Goal: Task Accomplishment & Management: Complete application form

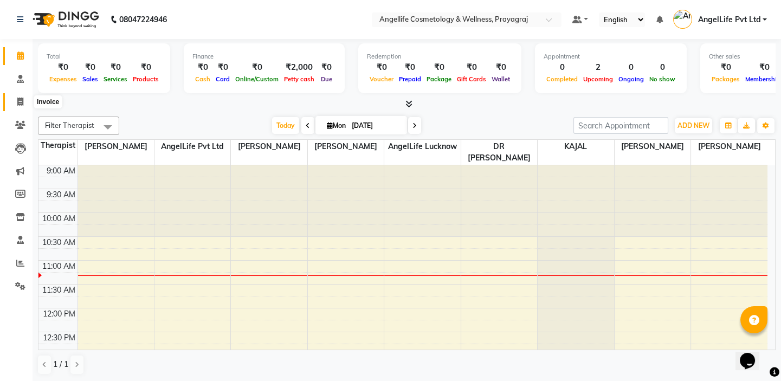
click at [18, 103] on icon at bounding box center [20, 102] width 6 height 8
select select "service"
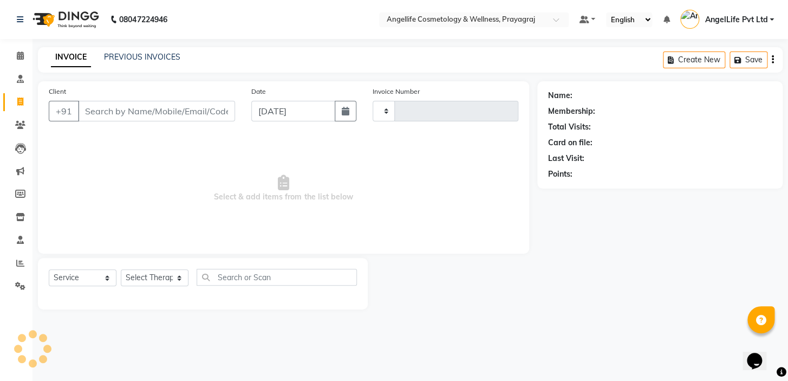
type input "1255"
select select "4531"
click at [107, 115] on input "Client" at bounding box center [156, 111] width 157 height 21
click at [107, 113] on input "Client" at bounding box center [156, 111] width 157 height 21
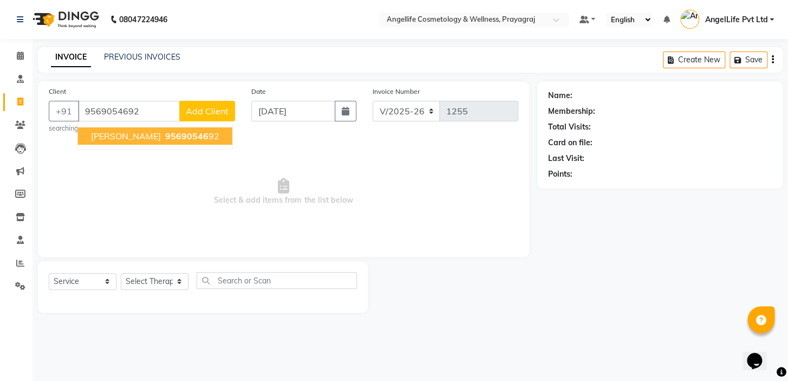
type input "9569054692"
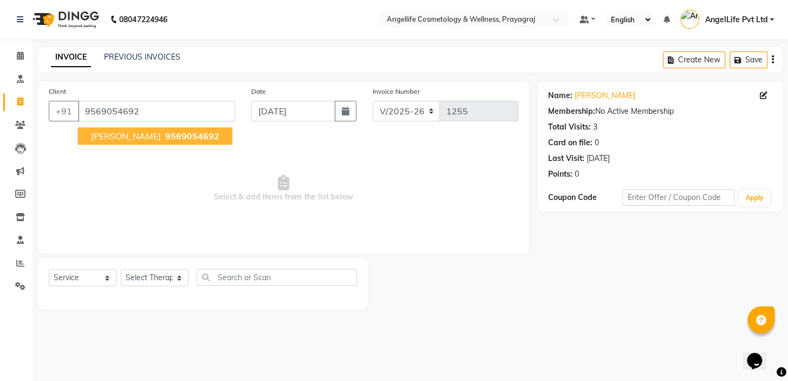
click at [129, 131] on span "[PERSON_NAME]" at bounding box center [126, 136] width 70 height 11
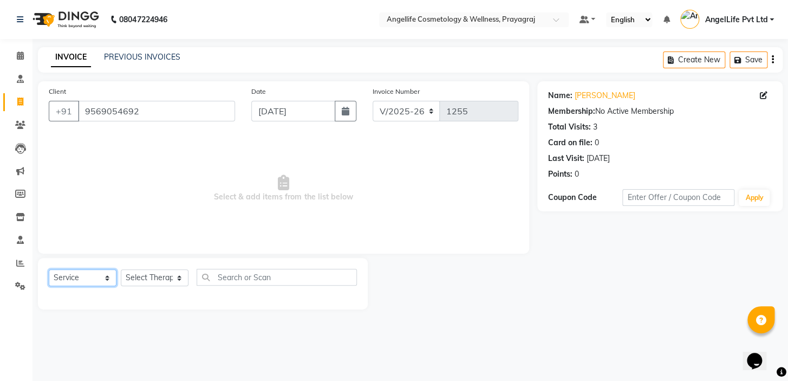
click at [96, 282] on select "Select Service Product Membership Package Voucher Prepaid Gift Card" at bounding box center [83, 277] width 68 height 17
click at [49, 269] on select "Select Service Product Membership Package Voucher Prepaid Gift Card" at bounding box center [83, 277] width 68 height 17
click at [142, 276] on select "Select Therapist AngelLife Lucknow AngelLife Pvt Ltd DR SWATI KAJAL PREETI KESA…" at bounding box center [155, 277] width 68 height 17
select select "26653"
click at [121, 269] on select "Select Therapist AngelLife Lucknow AngelLife Pvt Ltd DR SWATI KAJAL PREETI KESA…" at bounding box center [155, 277] width 68 height 17
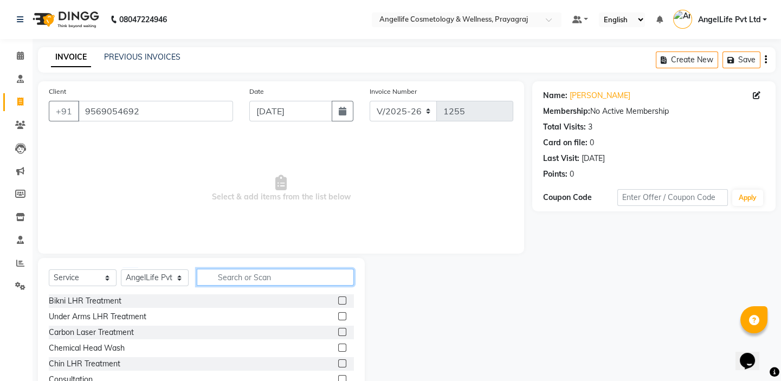
click at [228, 282] on input "text" at bounding box center [275, 277] width 157 height 17
type input "lhr"
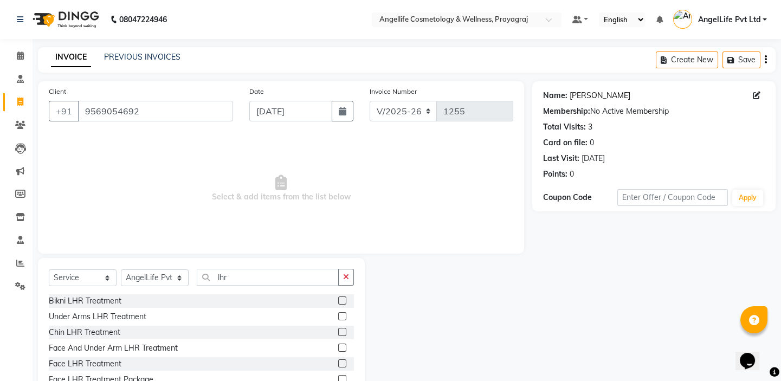
click at [585, 96] on link "Ankita Singh" at bounding box center [599, 95] width 61 height 11
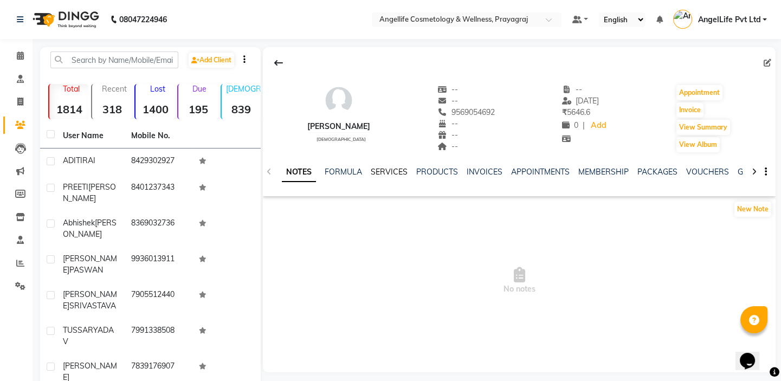
click at [392, 171] on link "SERVICES" at bounding box center [389, 172] width 37 height 10
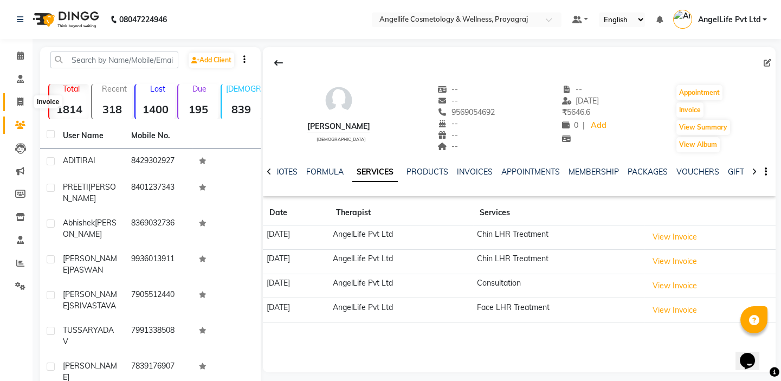
click at [16, 104] on span at bounding box center [20, 102] width 19 height 12
select select "service"
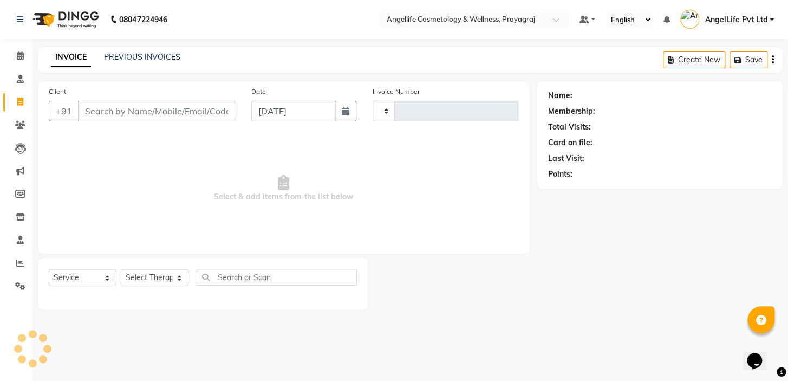
type input "1255"
select select "4531"
click at [141, 110] on input "Client" at bounding box center [156, 111] width 157 height 21
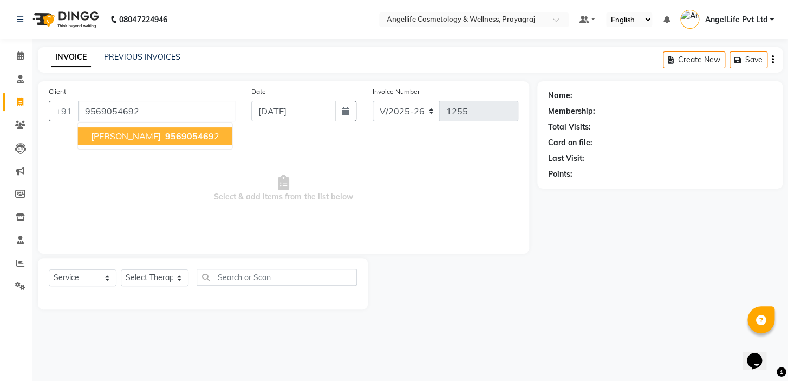
type input "9569054692"
click at [176, 139] on span "956905469" at bounding box center [189, 136] width 49 height 11
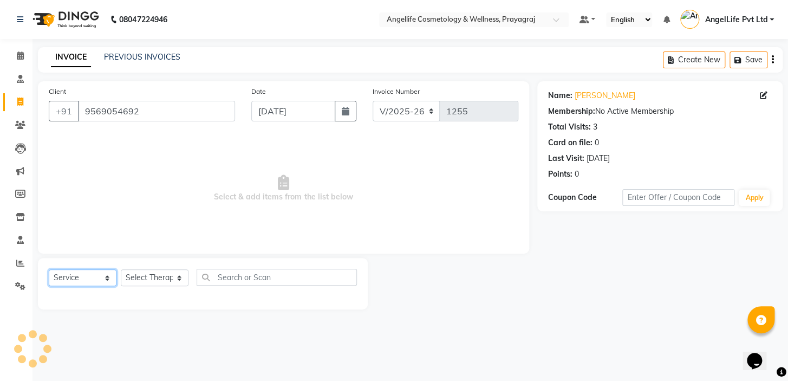
click at [95, 281] on select "Select Service Product Membership Package Voucher Prepaid Gift Card" at bounding box center [83, 277] width 68 height 17
click at [49, 269] on select "Select Service Product Membership Package Voucher Prepaid Gift Card" at bounding box center [83, 277] width 68 height 17
drag, startPoint x: 158, startPoint y: 280, endPoint x: 158, endPoint y: 270, distance: 9.8
click at [158, 280] on select "Select Therapist AngelLife Lucknow AngelLife Pvt Ltd DR SWATI KAJAL PREETI KESA…" at bounding box center [155, 277] width 68 height 17
click at [121, 269] on select "Select Therapist AngelLife Lucknow AngelLife Pvt Ltd DR SWATI KAJAL PREETI KESA…" at bounding box center [155, 277] width 68 height 17
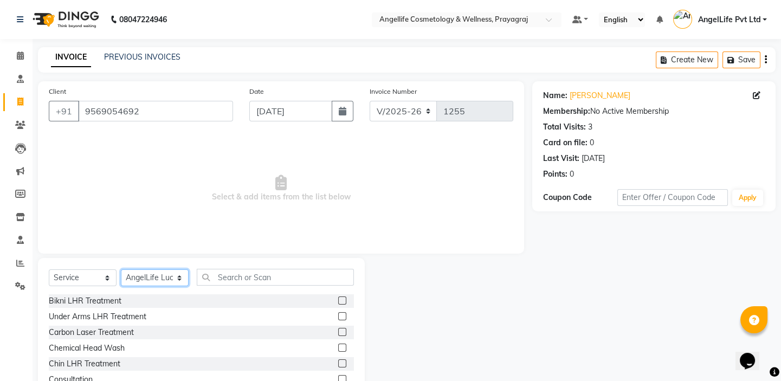
click at [149, 280] on select "Select Therapist AngelLife Lucknow AngelLife Pvt Ltd DR SWATI KAJAL PREETI KESA…" at bounding box center [155, 277] width 68 height 17
click at [165, 278] on select "Select Therapist AngelLife Lucknow AngelLife Pvt Ltd DR SWATI KAJAL PREETI KESA…" at bounding box center [155, 277] width 68 height 17
select select "26653"
click at [121, 269] on select "Select Therapist AngelLife Lucknow AngelLife Pvt Ltd DR SWATI KAJAL PREETI KESA…" at bounding box center [155, 277] width 68 height 17
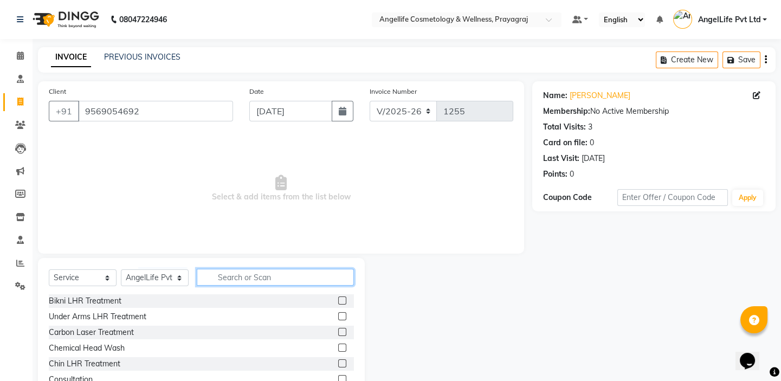
click at [228, 280] on input "text" at bounding box center [275, 277] width 157 height 17
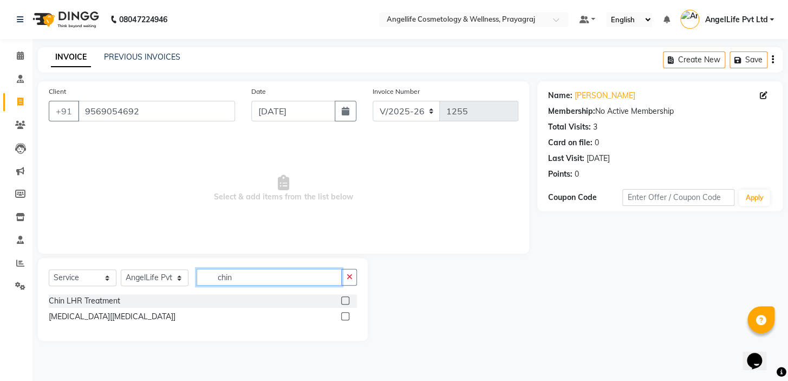
type input "chin"
click at [344, 299] on label at bounding box center [345, 300] width 8 height 8
click at [344, 299] on input "checkbox" at bounding box center [344, 300] width 7 height 7
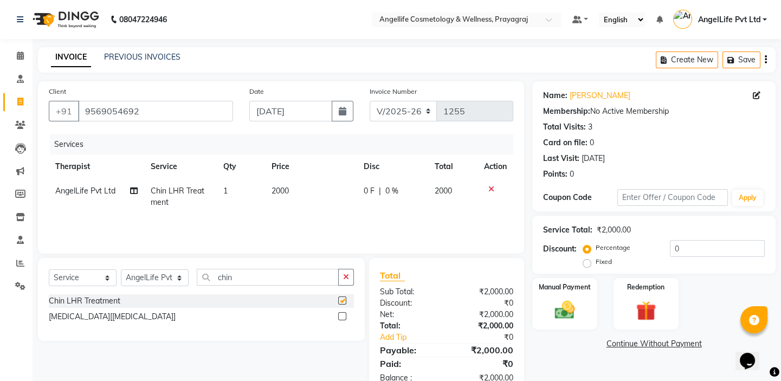
checkbox input "false"
click at [389, 190] on span "0 %" at bounding box center [391, 190] width 13 height 11
select select "26653"
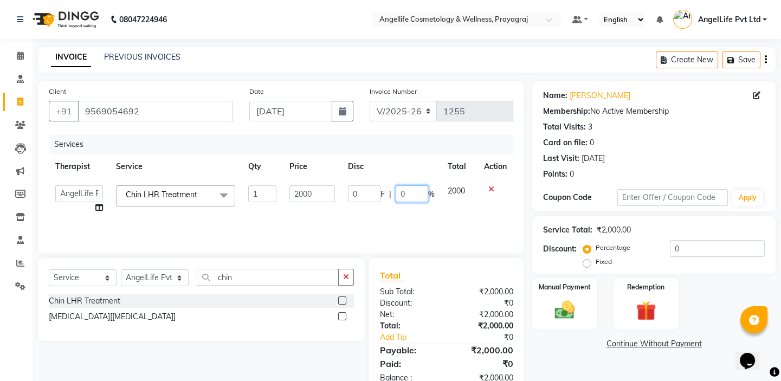
click at [404, 195] on input "0" at bounding box center [411, 193] width 33 height 17
type input "5"
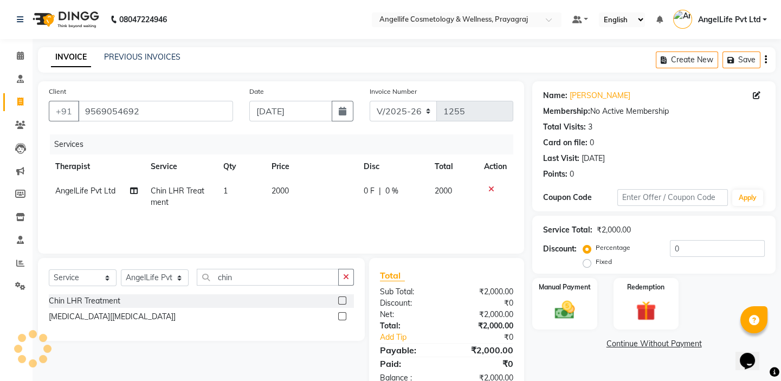
click at [368, 192] on span "0 F" at bounding box center [368, 190] width 11 height 11
select select "26653"
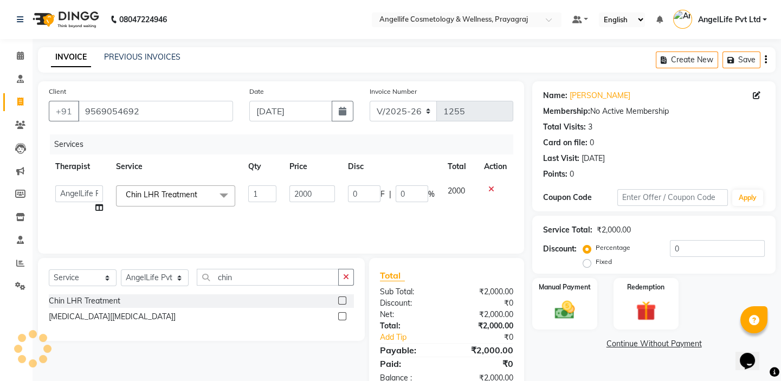
click at [368, 192] on input "0" at bounding box center [364, 193] width 33 height 17
type input "500"
click at [369, 216] on div "Services Therapist Service Qty Price Disc Total Action AngelLife Lucknow AngelL…" at bounding box center [281, 188] width 464 height 108
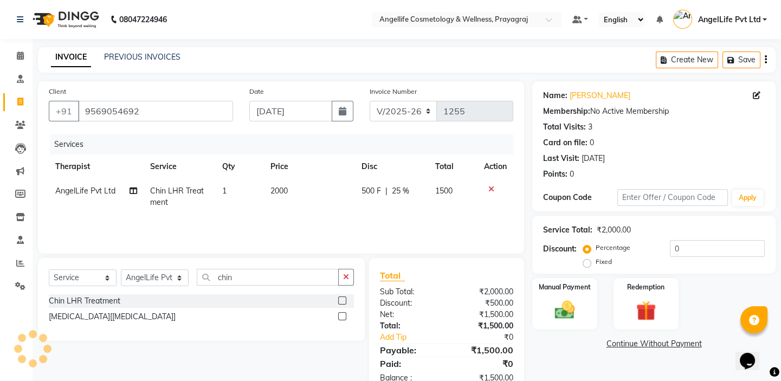
scroll to position [30, 0]
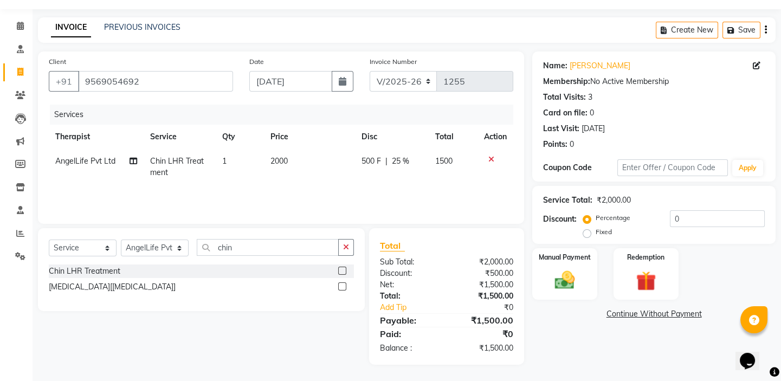
click at [674, 313] on link "Continue Without Payment" at bounding box center [653, 313] width 239 height 11
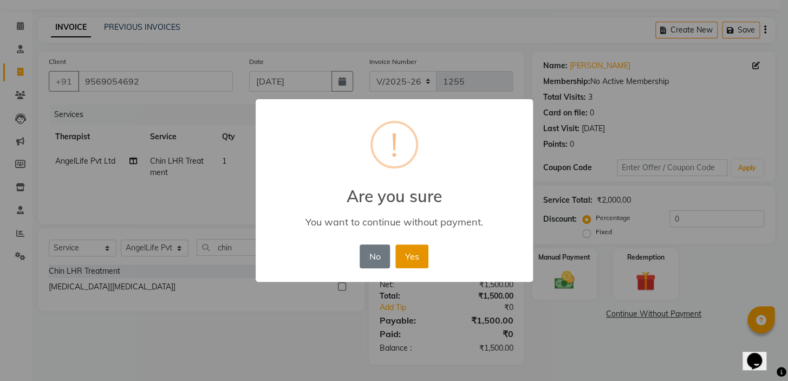
click at [407, 248] on button "Yes" at bounding box center [411, 256] width 33 height 24
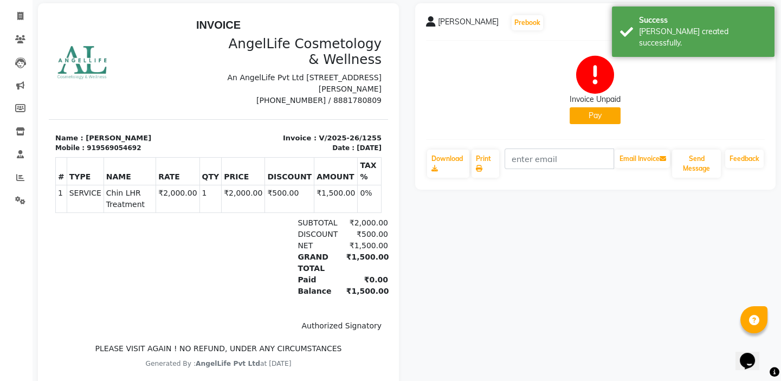
scroll to position [68, 0]
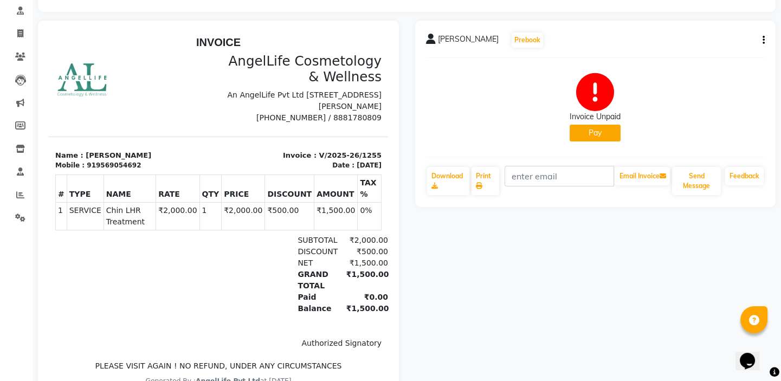
click at [661, 294] on div "ANKITA SINGH Prebook Invoice Unpaid Pay Download Print Email Invoice Send Messa…" at bounding box center [595, 214] width 377 height 386
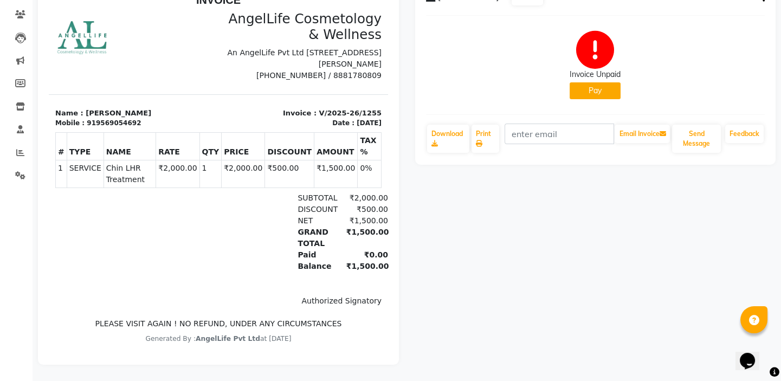
scroll to position [118, 0]
drag, startPoint x: 377, startPoint y: 346, endPoint x: 426, endPoint y: 344, distance: 48.8
click at [602, 86] on button "Pay" at bounding box center [594, 90] width 51 height 17
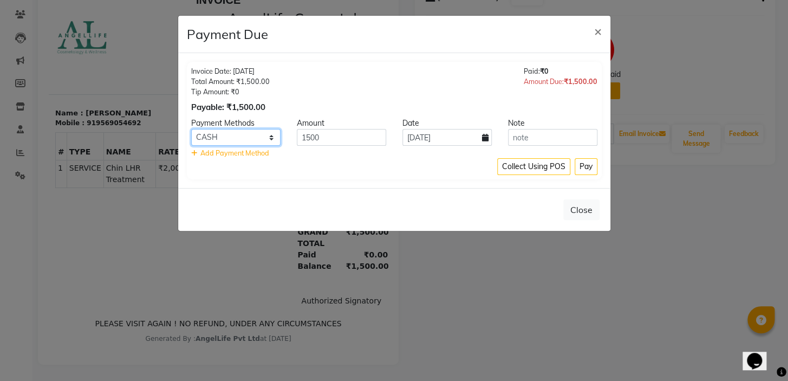
click at [229, 139] on select "CASH CARD ONLINE CUSTOM GPay PayTM PhonePe UPI NearBuy Loan BharatPay Cheque Mo…" at bounding box center [235, 137] width 89 height 17
select select "8"
click at [191, 129] on select "CASH CARD ONLINE CUSTOM GPay PayTM PhonePe UPI NearBuy Loan BharatPay Cheque Mo…" at bounding box center [235, 137] width 89 height 17
click at [582, 168] on button "Pay" at bounding box center [586, 166] width 23 height 17
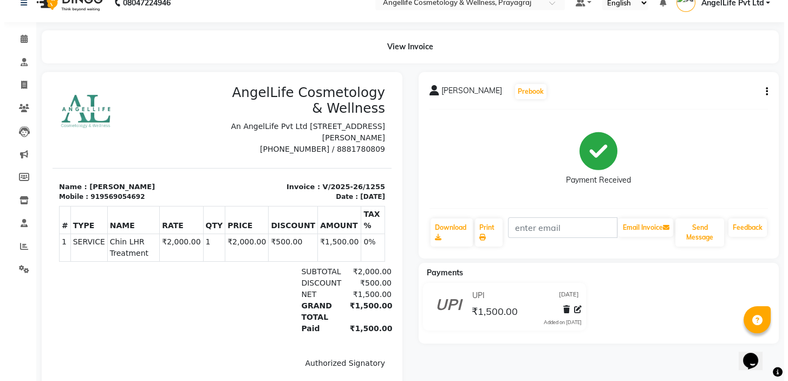
scroll to position [0, 0]
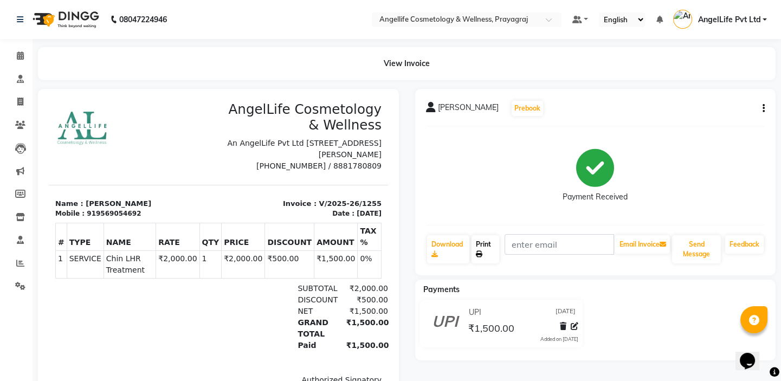
click at [491, 253] on link "Print" at bounding box center [485, 249] width 28 height 28
click at [485, 254] on link "Print" at bounding box center [485, 249] width 28 height 28
click at [16, 102] on span at bounding box center [20, 102] width 19 height 12
select select "service"
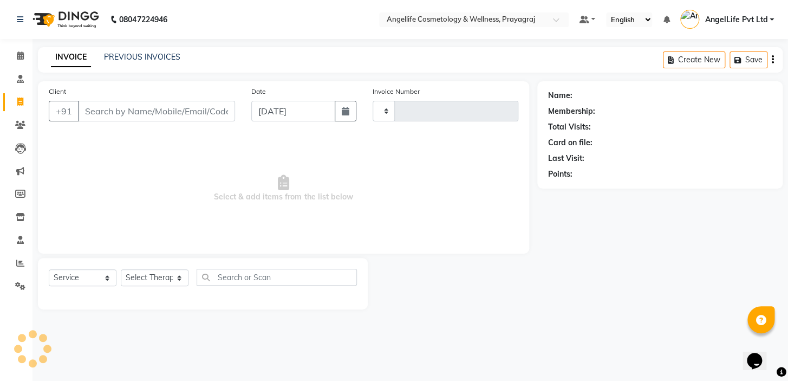
type input "1256"
select select "4531"
click at [92, 108] on input "Client" at bounding box center [156, 111] width 157 height 21
click at [134, 57] on link "PREVIOUS INVOICES" at bounding box center [142, 57] width 76 height 10
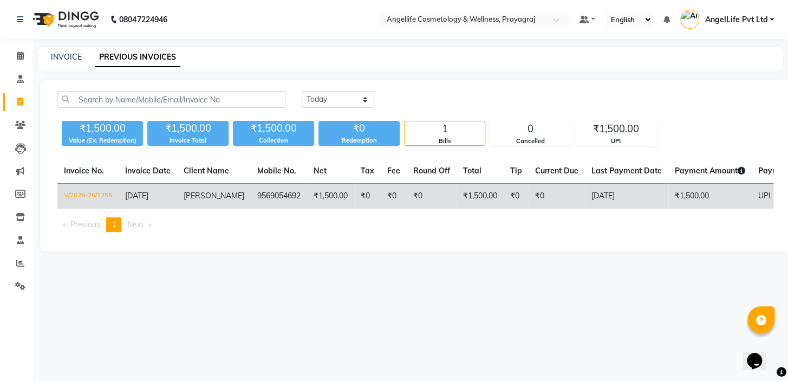
click at [98, 193] on td "V/2025-26/1255" at bounding box center [87, 196] width 61 height 25
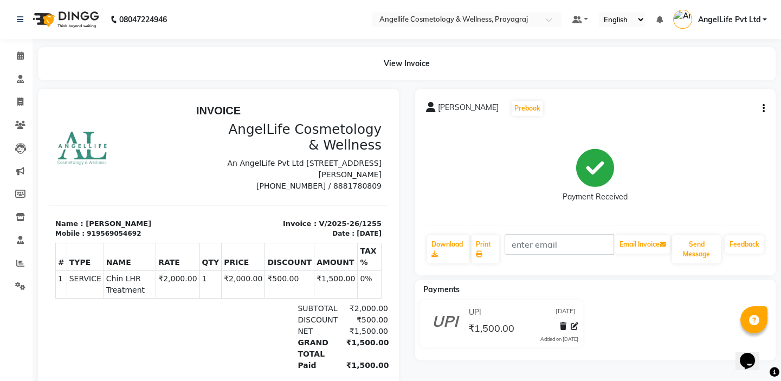
click at [763, 108] on icon "button" at bounding box center [763, 108] width 2 height 1
click at [762, 109] on icon "button" at bounding box center [763, 108] width 2 height 1
click at [596, 112] on div "ANKITA SINGH Prebook" at bounding box center [595, 108] width 339 height 17
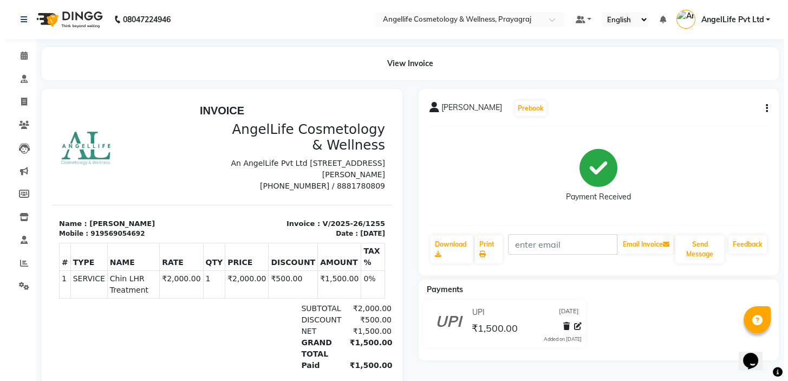
scroll to position [8, 0]
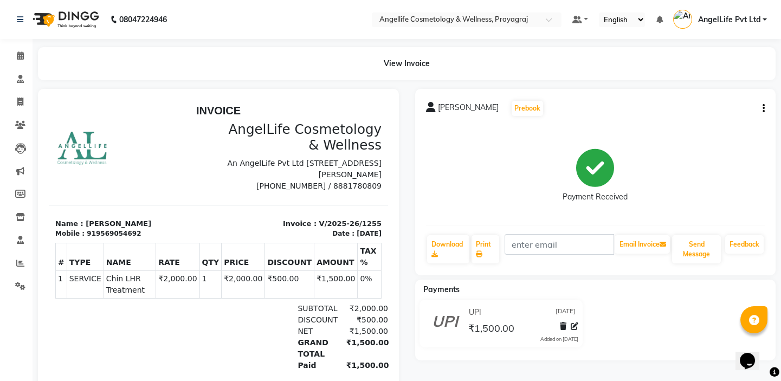
click at [448, 107] on span "[PERSON_NAME]" at bounding box center [468, 109] width 61 height 15
click at [426, 109] on icon at bounding box center [431, 107] width 10 height 11
drag, startPoint x: 88, startPoint y: 237, endPoint x: 135, endPoint y: 237, distance: 47.1
click at [135, 237] on div "Mobile : 919569054692" at bounding box center [133, 234] width 157 height 10
copy div "9569054692"
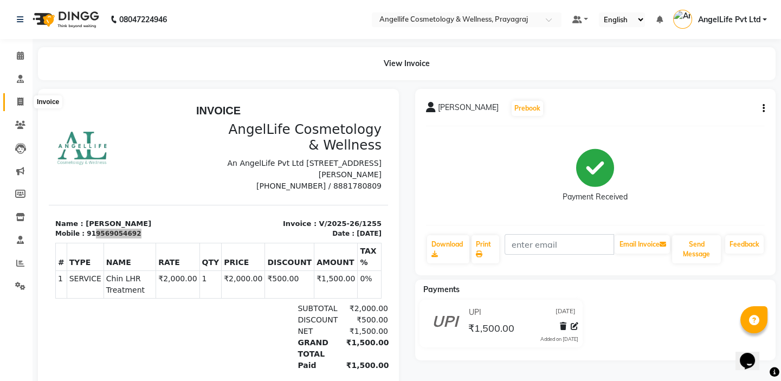
click at [18, 99] on icon at bounding box center [20, 102] width 6 height 8
select select "4531"
select select "service"
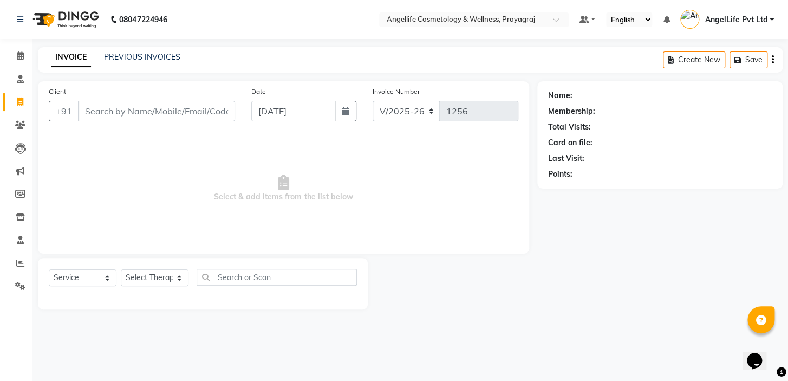
click at [105, 111] on input "Client" at bounding box center [156, 111] width 157 height 21
type input "9569054692"
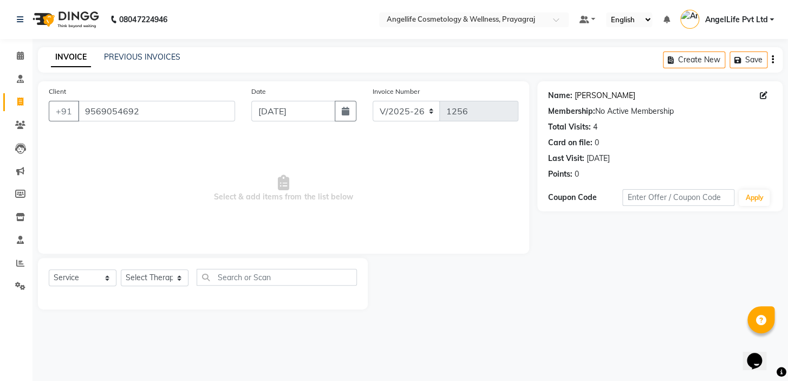
click at [584, 98] on link "[PERSON_NAME]" at bounding box center [605, 95] width 61 height 11
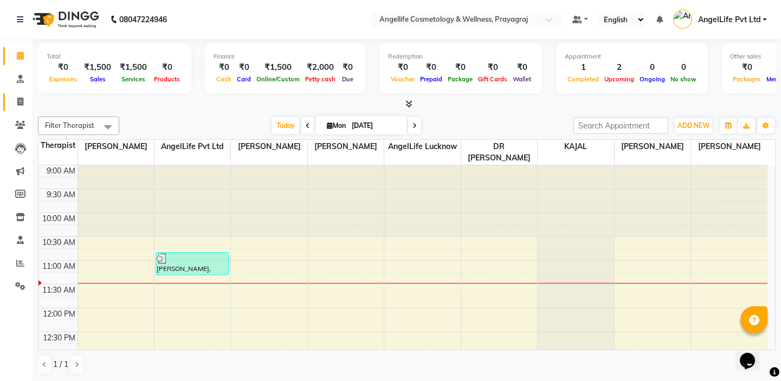
click at [23, 103] on span at bounding box center [20, 102] width 19 height 12
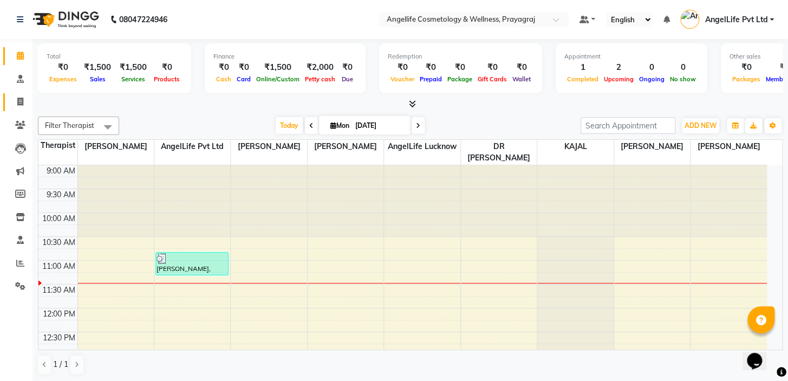
select select "service"
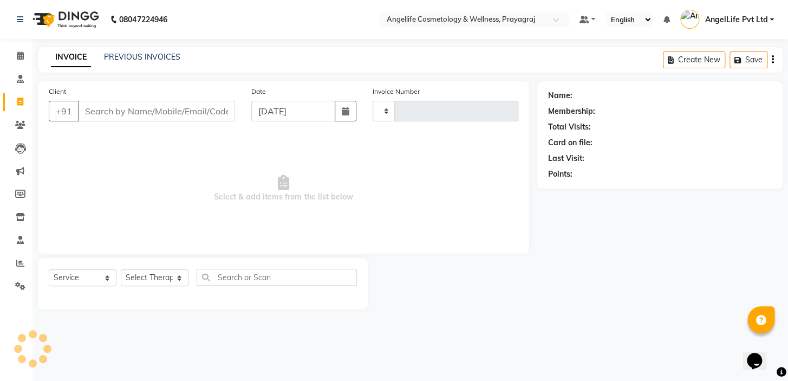
type input "1256"
select select "4531"
click at [121, 109] on input "Client" at bounding box center [156, 111] width 157 height 21
click at [87, 110] on input "ankita" at bounding box center [129, 111] width 102 height 21
type input "nkita"
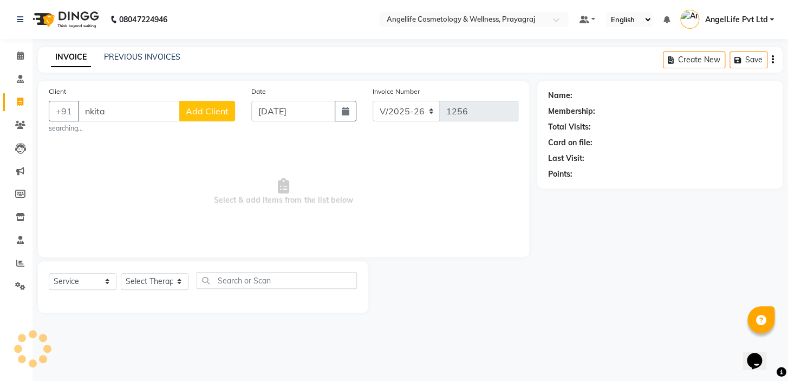
drag, startPoint x: 113, startPoint y: 113, endPoint x: 79, endPoint y: 113, distance: 34.1
click at [79, 113] on input "nkita" at bounding box center [129, 111] width 102 height 21
type input "9569054692"
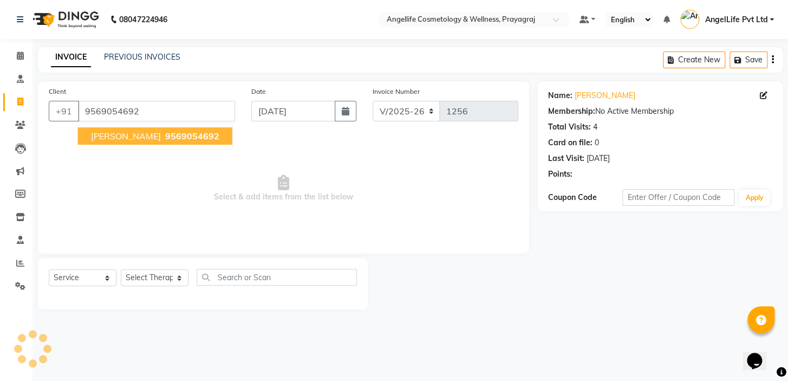
click at [114, 137] on span "[PERSON_NAME]" at bounding box center [126, 136] width 70 height 11
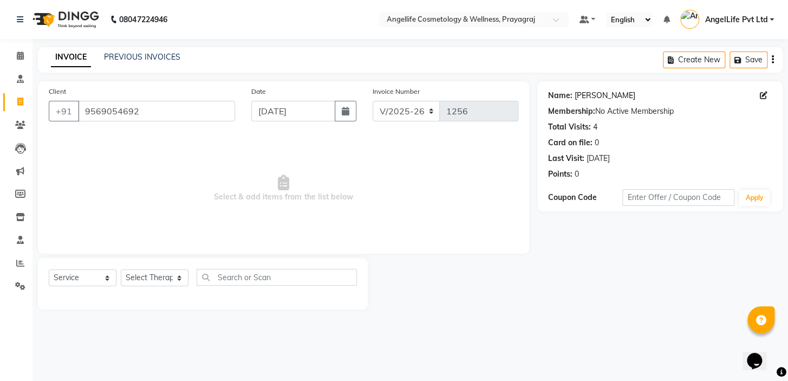
click at [584, 95] on link "Ankita Singh" at bounding box center [605, 95] width 61 height 11
click at [587, 92] on link "Ankita Singh" at bounding box center [605, 95] width 61 height 11
click at [391, 277] on div at bounding box center [452, 283] width 169 height 51
click at [222, 288] on div "Select Service Product Membership Package Voucher Prepaid Gift Card Select Ther…" at bounding box center [203, 281] width 308 height 25
click at [20, 122] on icon at bounding box center [20, 125] width 10 height 8
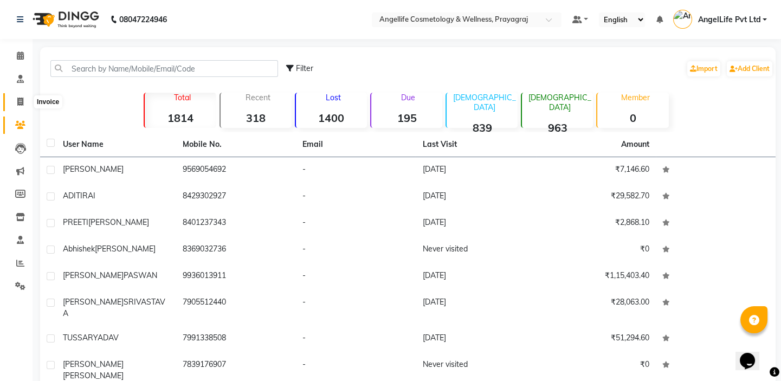
click at [17, 105] on icon at bounding box center [20, 102] width 6 height 8
select select "service"
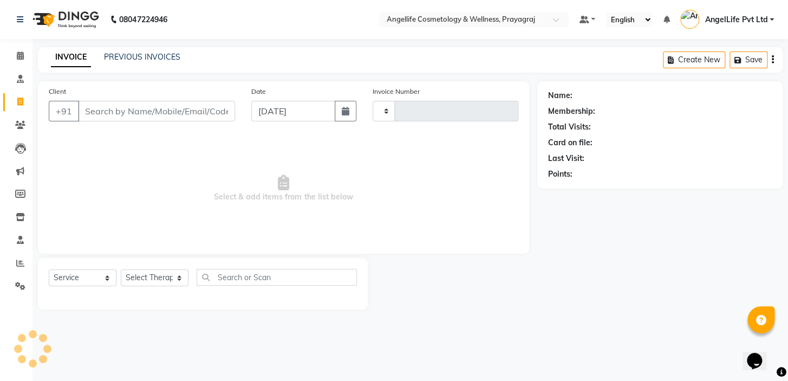
type input "1256"
select select "4531"
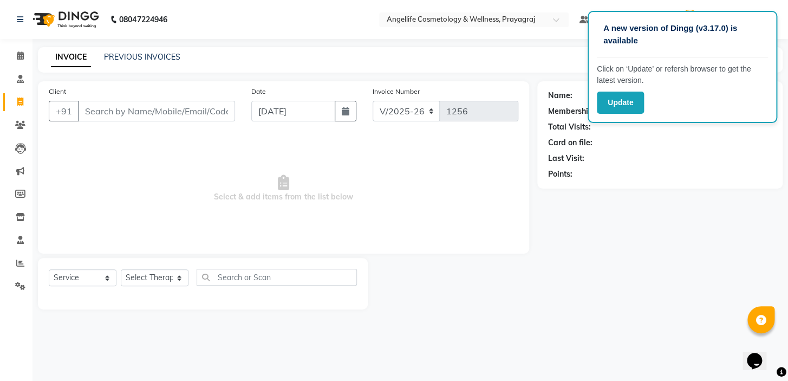
click at [660, 246] on div "Name: Membership: Total Visits: Card on file: Last Visit: Points:" at bounding box center [664, 195] width 254 height 228
click at [606, 259] on div "Name: Membership: Total Visits: Card on file: Last Visit: Points:" at bounding box center [664, 195] width 254 height 228
click at [702, 221] on div "Name: Membership: Total Visits: Card on file: Last Visit: Points:" at bounding box center [664, 195] width 254 height 228
click at [694, 228] on div "Name: Membership: Total Visits: Card on file: Last Visit: Points:" at bounding box center [664, 195] width 254 height 228
click at [644, 134] on div "Name: Membership: Total Visits: Card on file: Last Visit: Points:" at bounding box center [660, 133] width 224 height 94
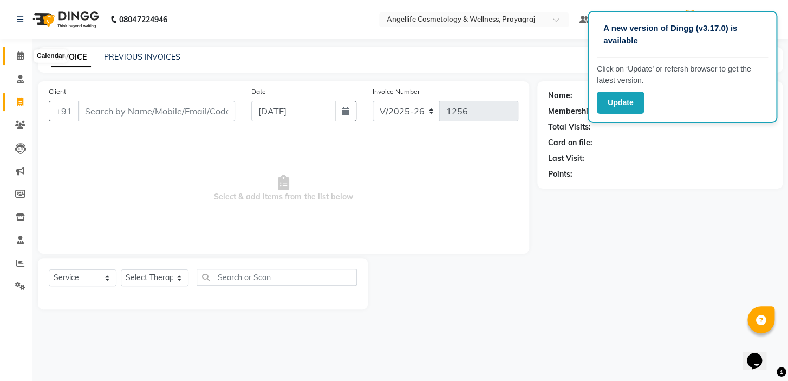
click at [17, 56] on icon at bounding box center [20, 55] width 7 height 8
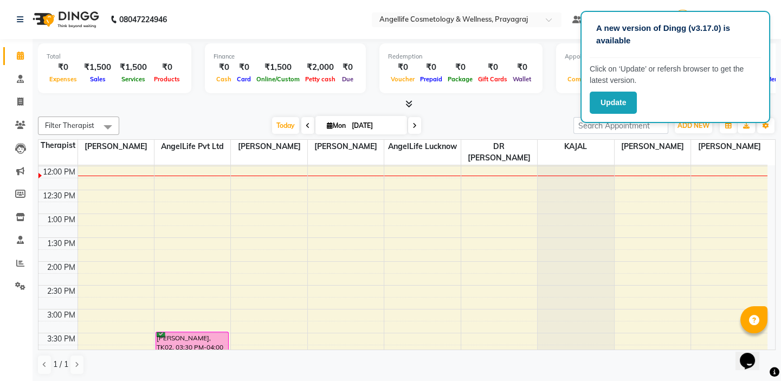
scroll to position [147, 0]
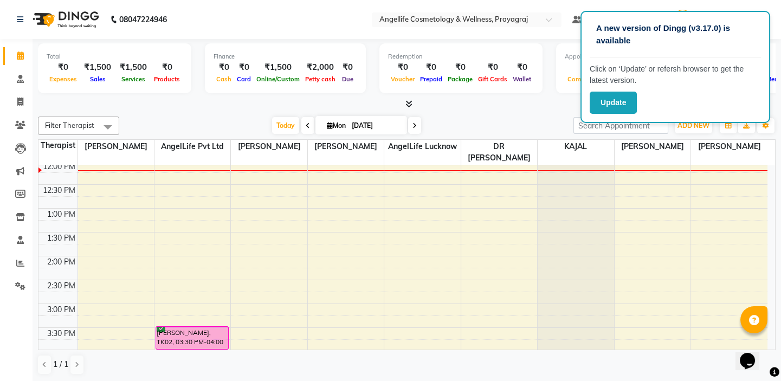
click at [184, 232] on td at bounding box center [422, 238] width 690 height 12
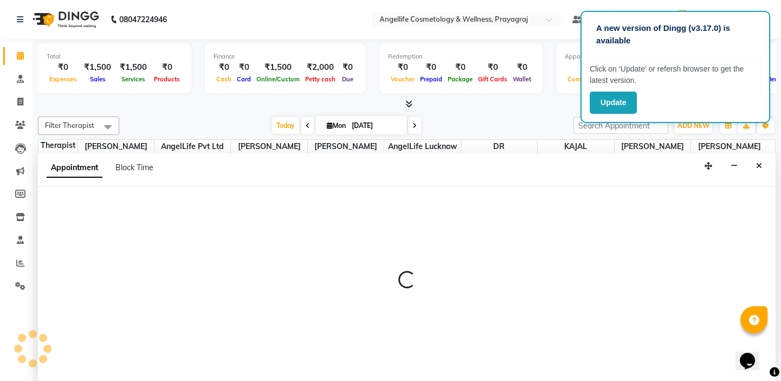
select select "26653"
select select "795"
select select "tentative"
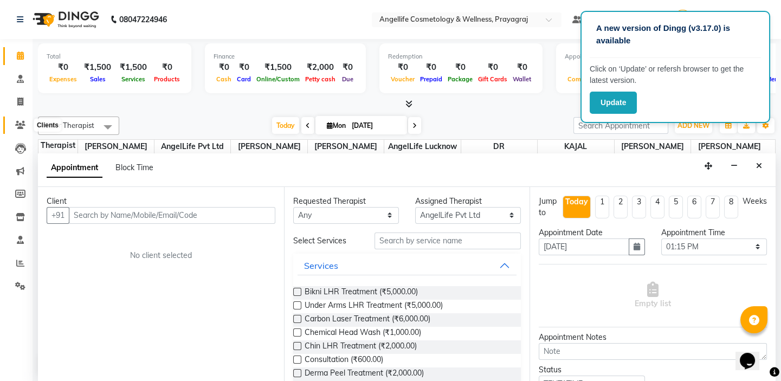
click at [18, 121] on icon at bounding box center [20, 125] width 10 height 8
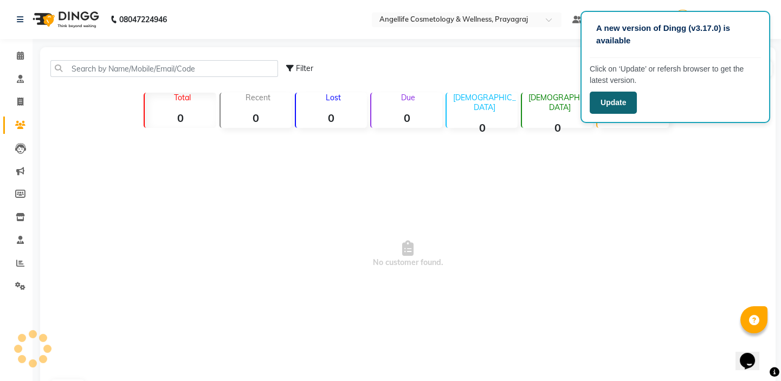
click at [608, 107] on button "Update" at bounding box center [612, 103] width 47 height 22
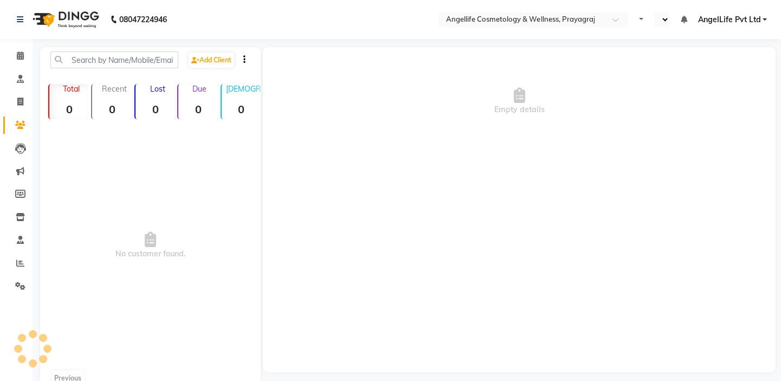
select select "en"
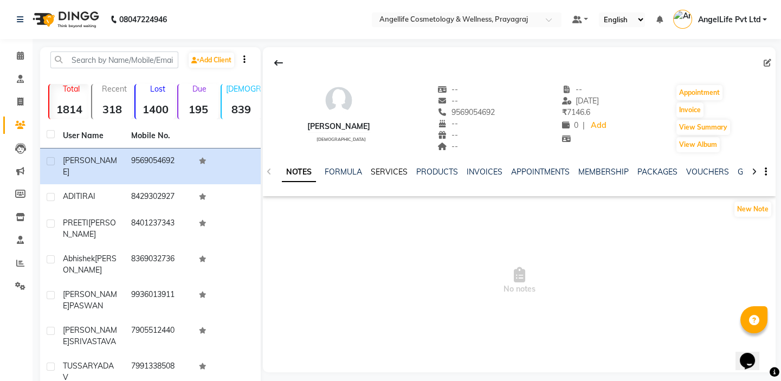
click at [391, 172] on link "SERVICES" at bounding box center [389, 172] width 37 height 10
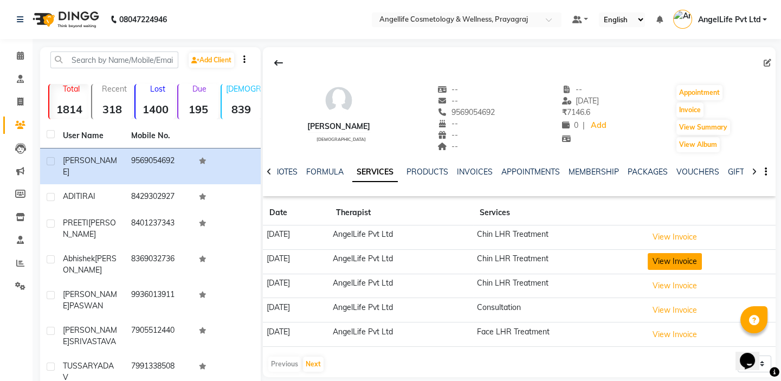
click at [672, 259] on button "View Invoice" at bounding box center [674, 261] width 54 height 17
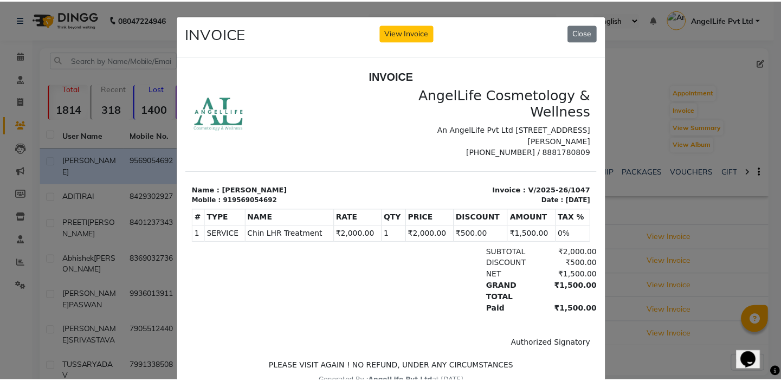
scroll to position [8, 0]
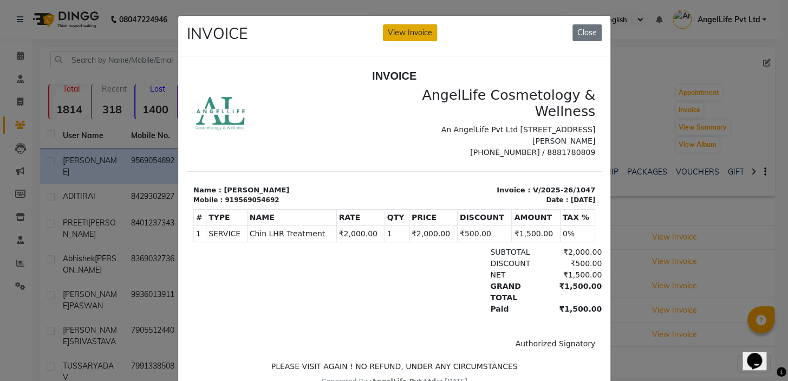
click at [411, 34] on button "View Invoice" at bounding box center [410, 32] width 54 height 17
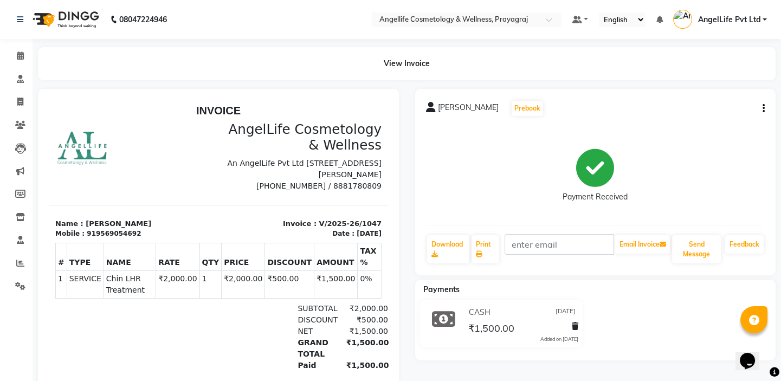
scroll to position [8, 0]
click at [478, 251] on icon at bounding box center [479, 254] width 7 height 7
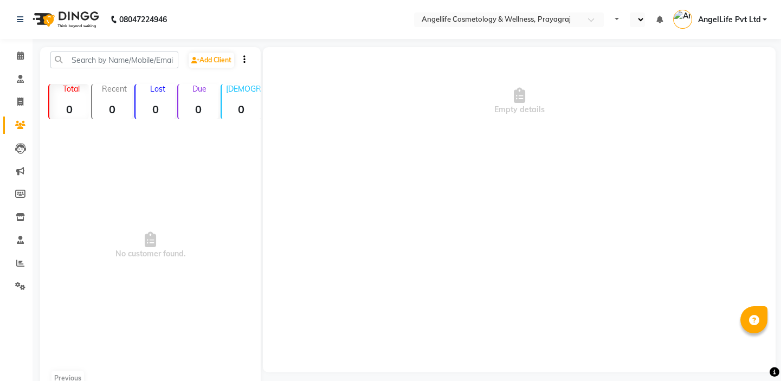
select select "en"
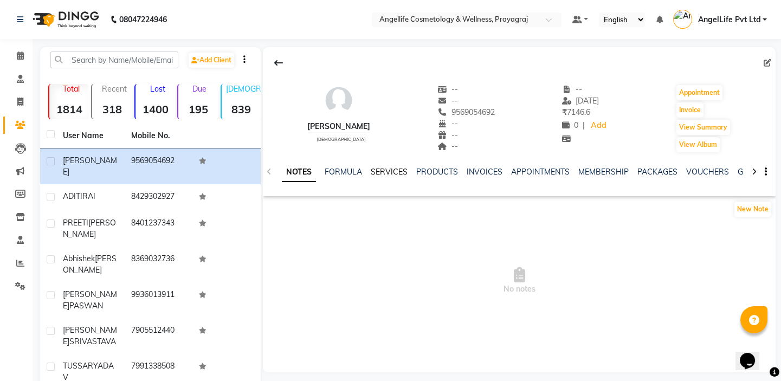
click at [400, 171] on link "SERVICES" at bounding box center [389, 172] width 37 height 10
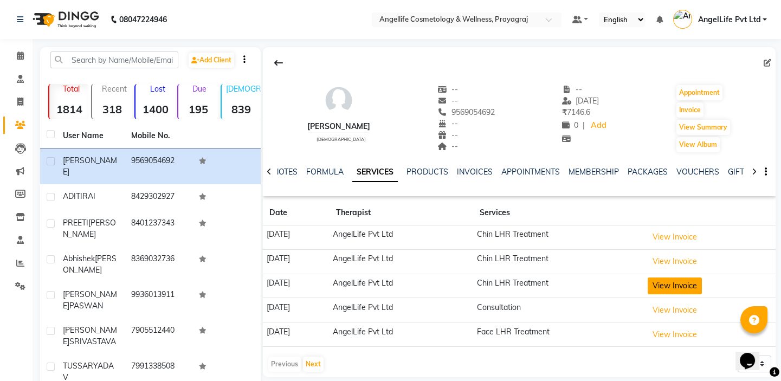
click at [687, 284] on button "View Invoice" at bounding box center [674, 285] width 54 height 17
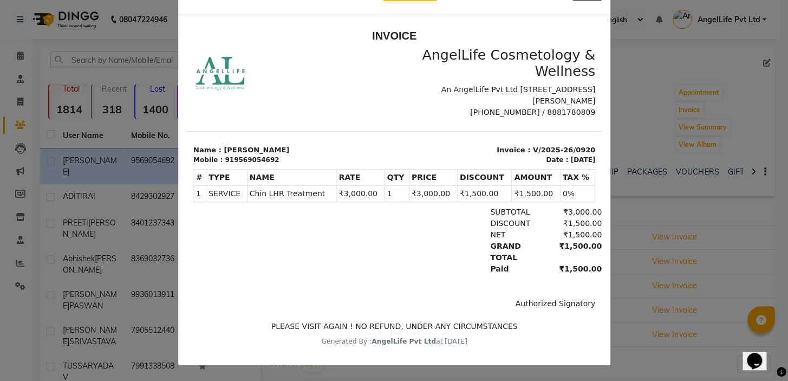
click at [653, 64] on ngb-modal-window "INVOICE View Invoice Close" at bounding box center [394, 190] width 788 height 381
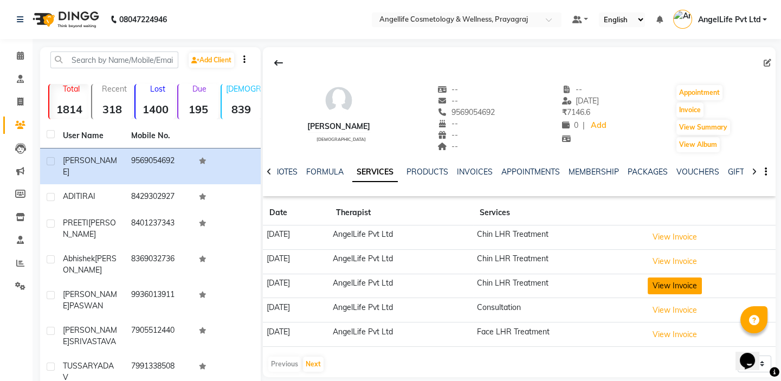
click at [673, 287] on button "View Invoice" at bounding box center [674, 285] width 54 height 17
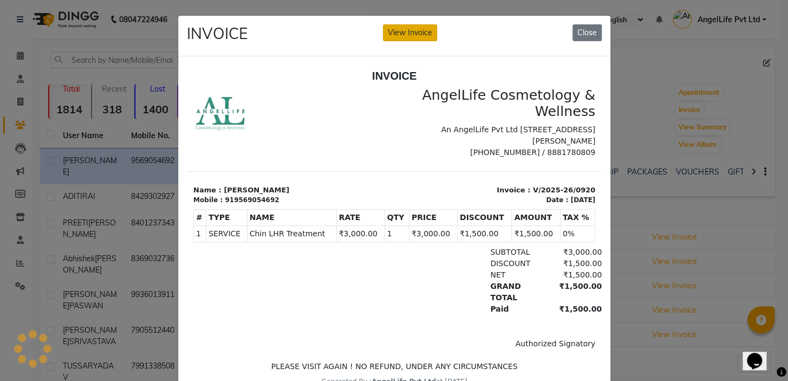
click at [406, 124] on p "An AngelLife Pvt Ltd Unit, 1st floor, Tulsiani Grace, Stretchy Road, Civil Line…" at bounding box center [497, 135] width 194 height 23
click at [407, 28] on button "View Invoice" at bounding box center [410, 32] width 54 height 17
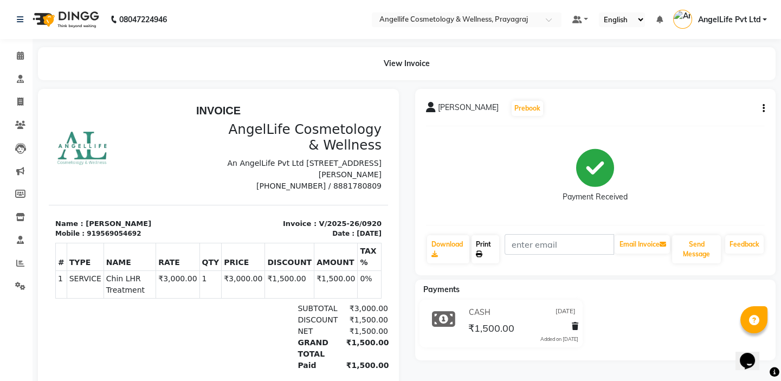
click at [488, 249] on link "Print" at bounding box center [485, 249] width 28 height 28
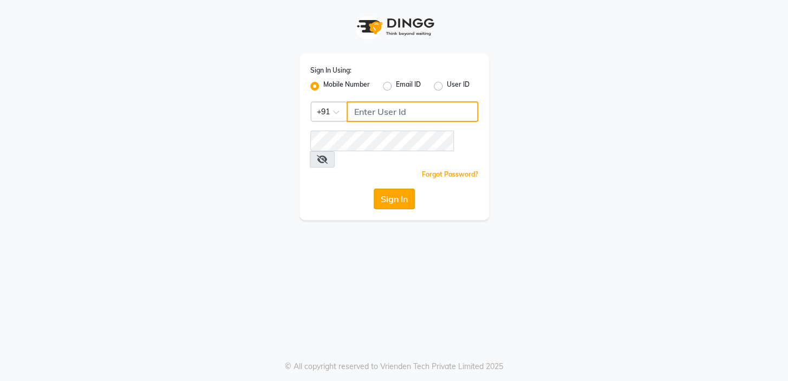
type input "9506660055"
click at [395, 189] on button "Sign In" at bounding box center [394, 199] width 41 height 21
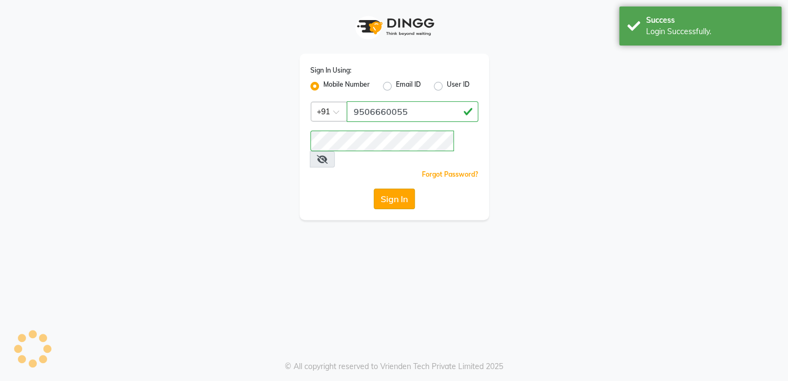
click at [395, 189] on button "Sign In" at bounding box center [394, 199] width 41 height 21
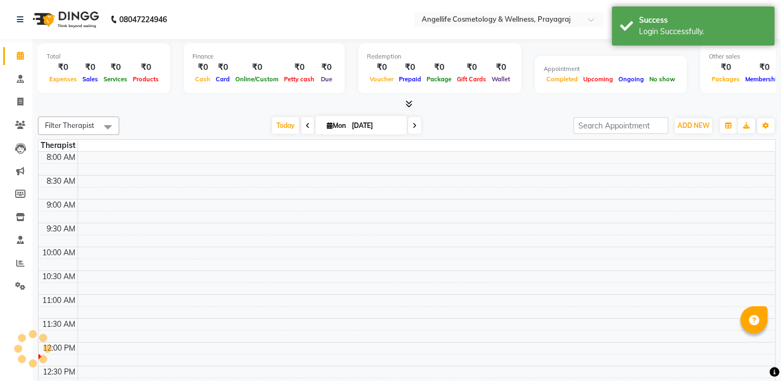
select select "en"
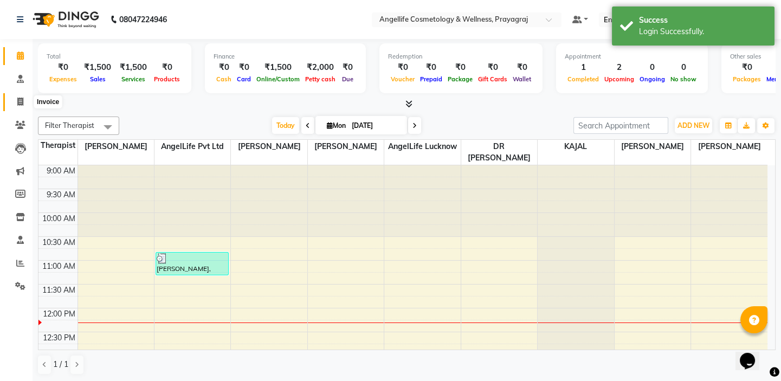
click at [19, 101] on icon at bounding box center [20, 102] width 6 height 8
select select "service"
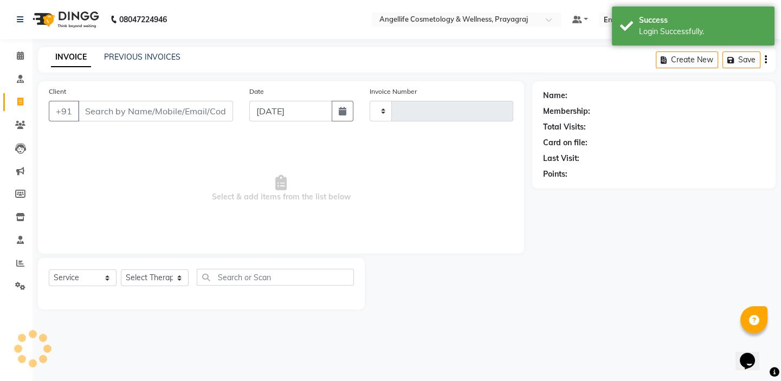
type input "1256"
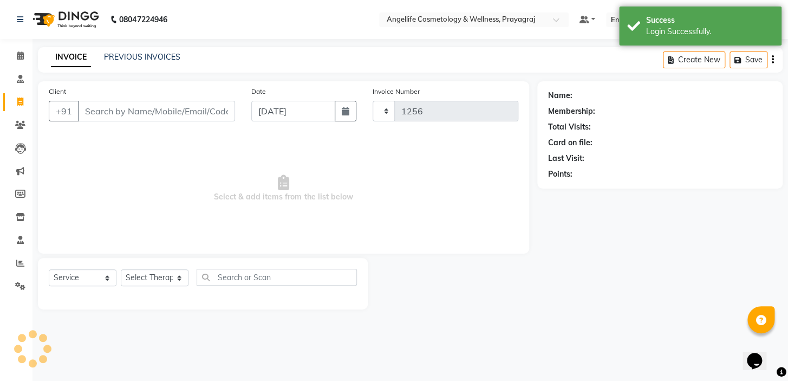
select select "4531"
click at [118, 112] on input "Client" at bounding box center [156, 111] width 157 height 21
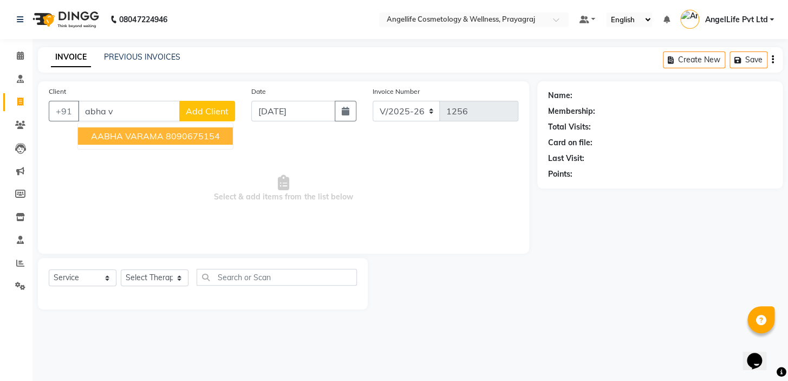
click at [149, 138] on span "AABHA VARAMA" at bounding box center [127, 136] width 73 height 11
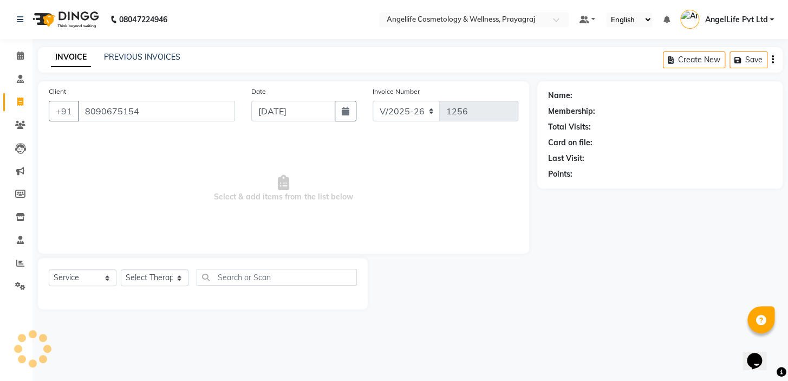
type input "8090675154"
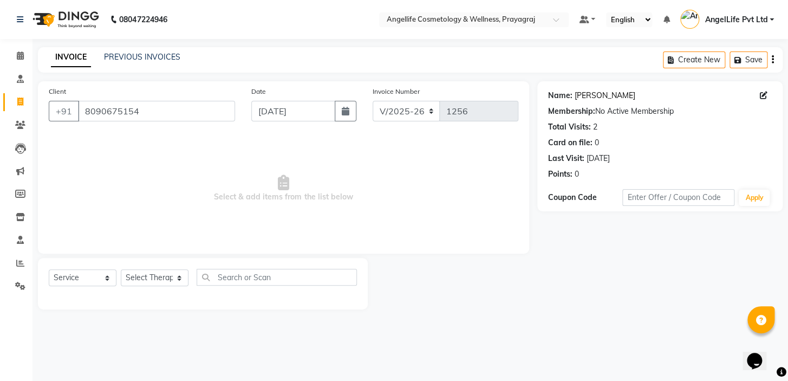
click at [590, 95] on link "Aabha Varama" at bounding box center [605, 95] width 61 height 11
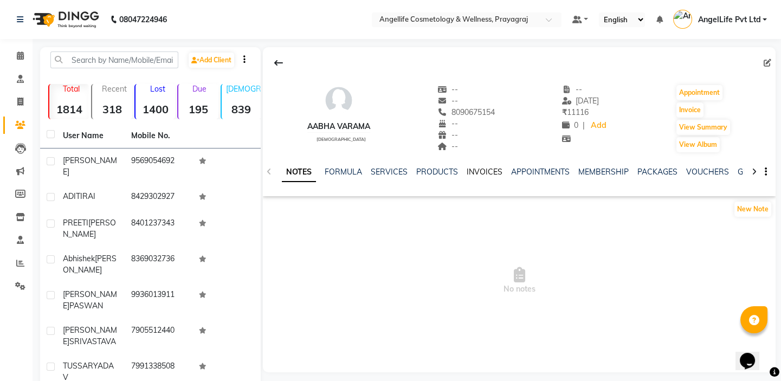
click at [483, 172] on link "INVOICES" at bounding box center [484, 172] width 36 height 10
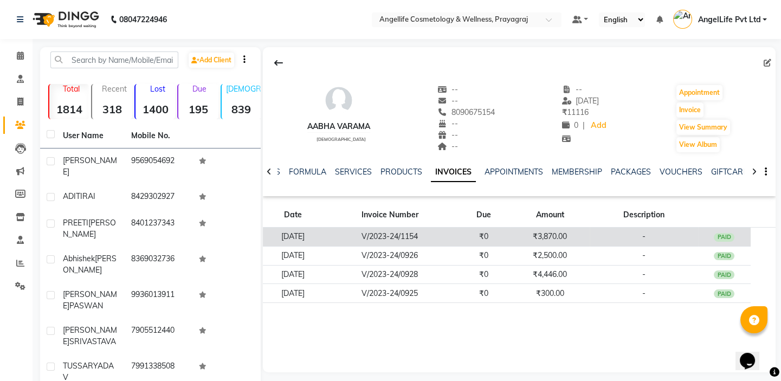
click at [457, 234] on td "V/2023-24/1154" at bounding box center [389, 237] width 134 height 19
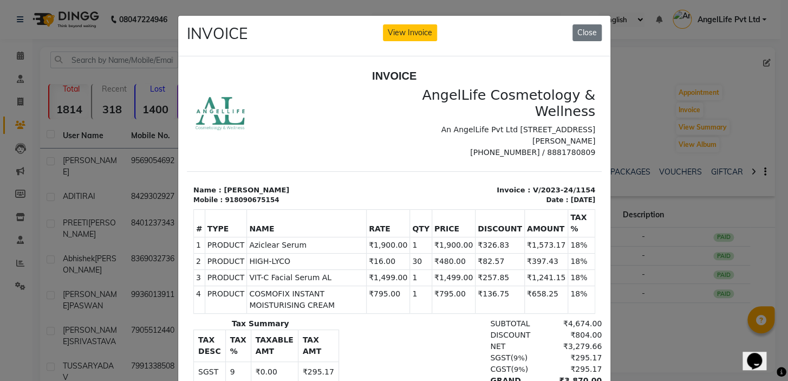
scroll to position [9, 0]
drag, startPoint x: 586, startPoint y: 29, endPoint x: 398, endPoint y: 14, distance: 188.6
click at [586, 29] on button "Close" at bounding box center [587, 32] width 29 height 17
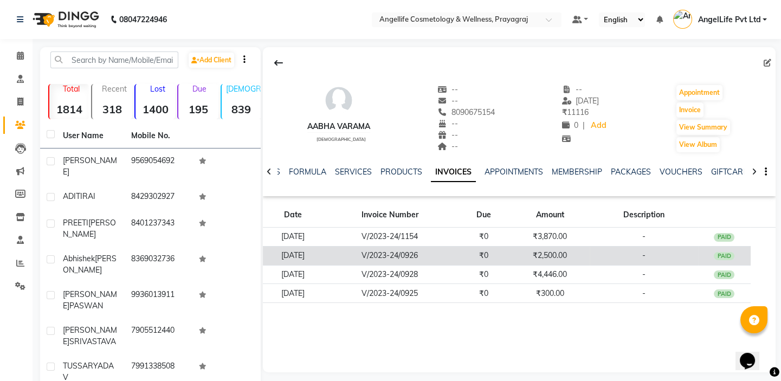
click at [524, 251] on td "₹2,500.00" at bounding box center [549, 255] width 79 height 19
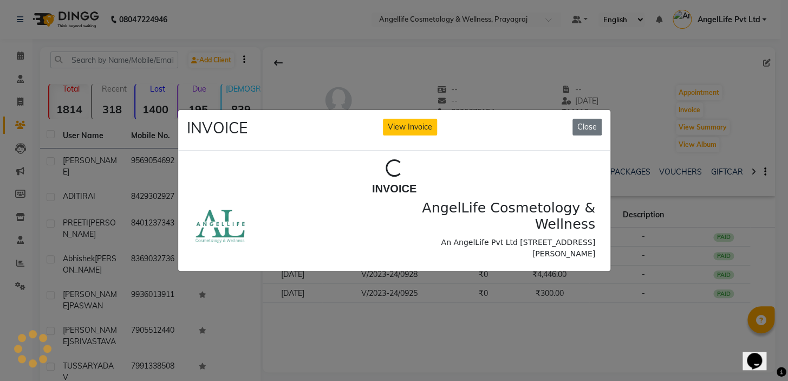
scroll to position [0, 0]
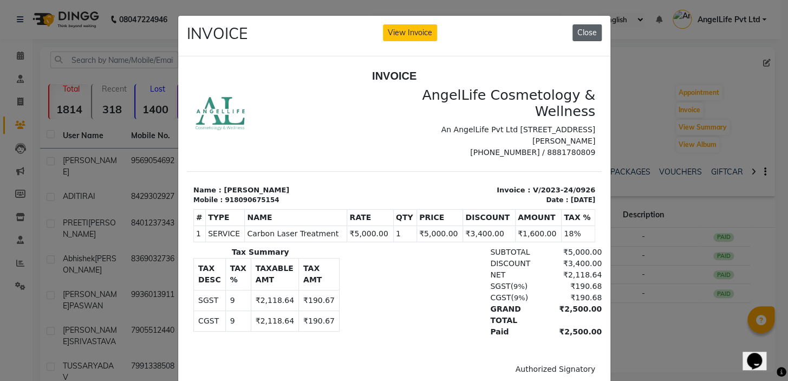
drag, startPoint x: 577, startPoint y: 32, endPoint x: 395, endPoint y: 18, distance: 182.0
click at [577, 32] on button "Close" at bounding box center [587, 32] width 29 height 17
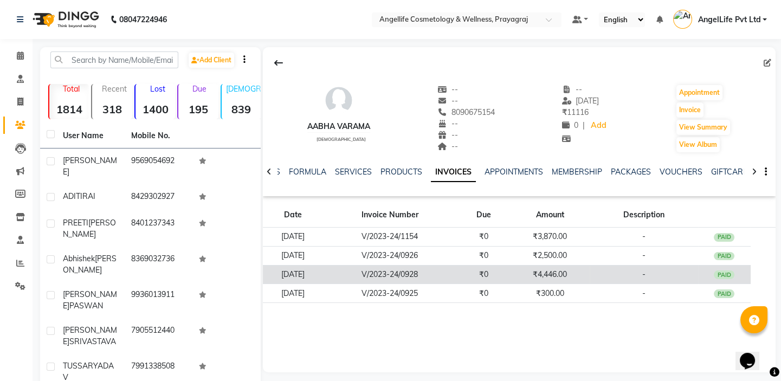
click at [535, 272] on td "₹4,446.00" at bounding box center [549, 274] width 79 height 19
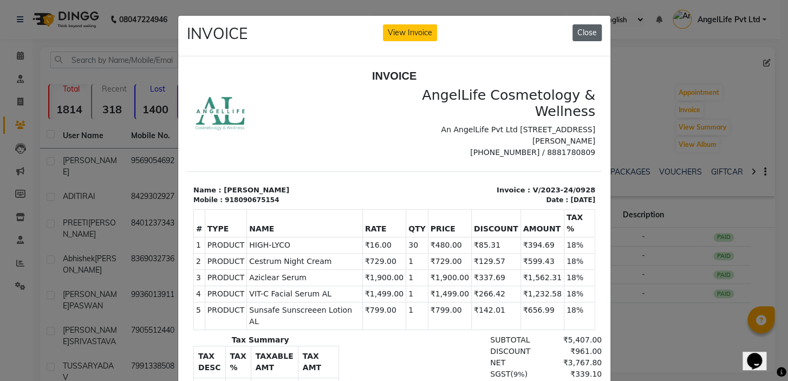
click at [591, 32] on button "Close" at bounding box center [587, 32] width 29 height 17
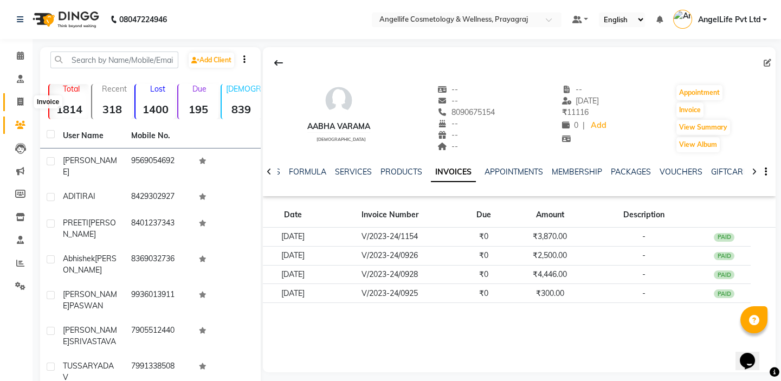
click at [23, 102] on span at bounding box center [20, 102] width 19 height 12
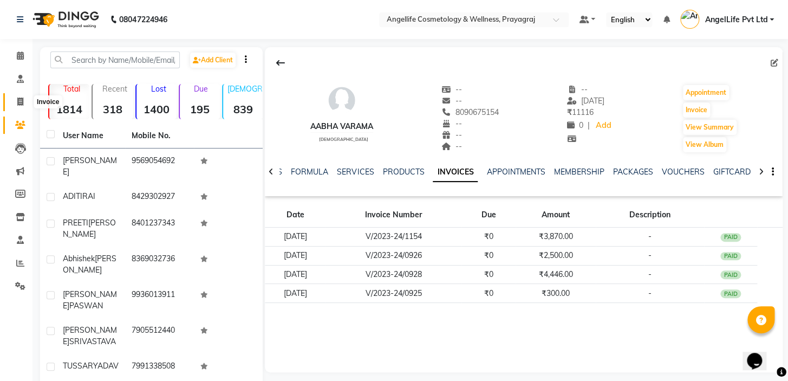
select select "service"
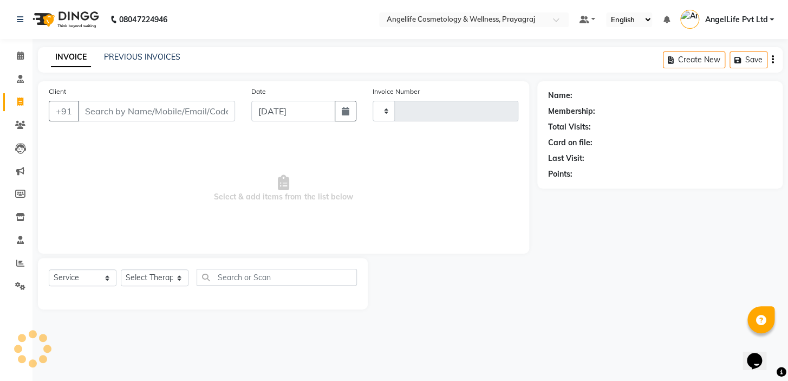
type input "1256"
select select "4531"
click at [128, 55] on link "PREVIOUS INVOICES" at bounding box center [142, 57] width 76 height 10
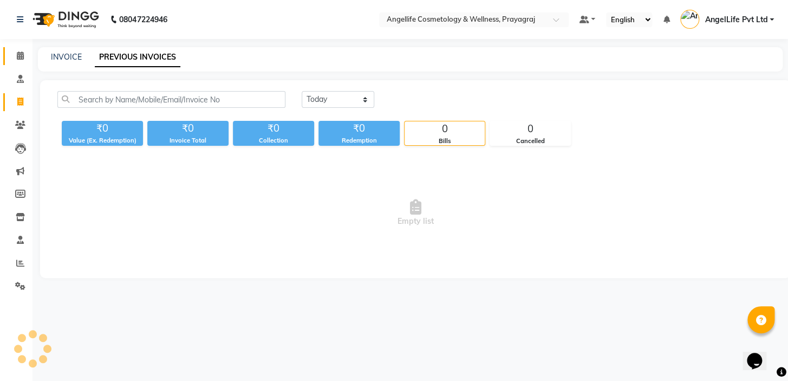
click at [19, 55] on icon at bounding box center [20, 55] width 7 height 8
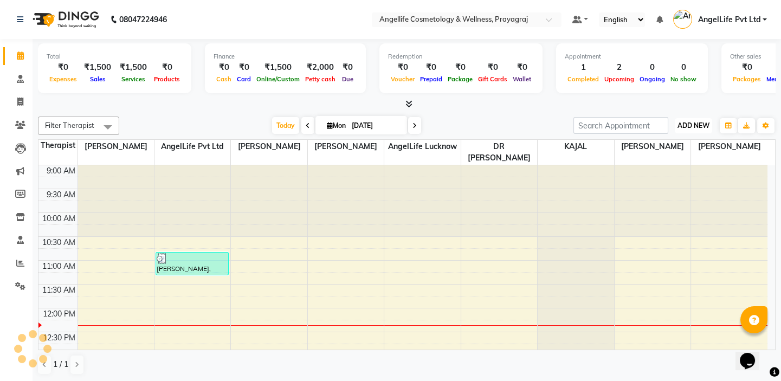
click at [691, 122] on span "ADD NEW" at bounding box center [693, 125] width 32 height 8
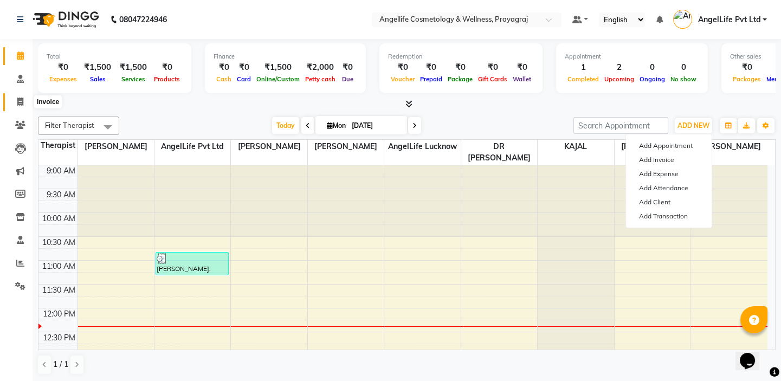
click at [22, 101] on icon at bounding box center [20, 102] width 6 height 8
select select "service"
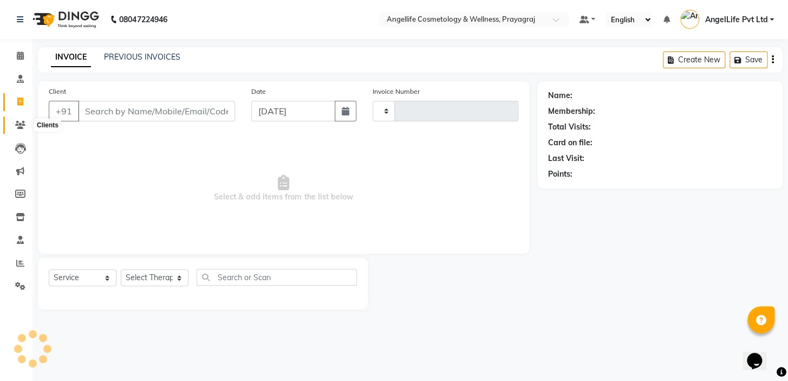
click at [21, 126] on icon at bounding box center [20, 125] width 10 height 8
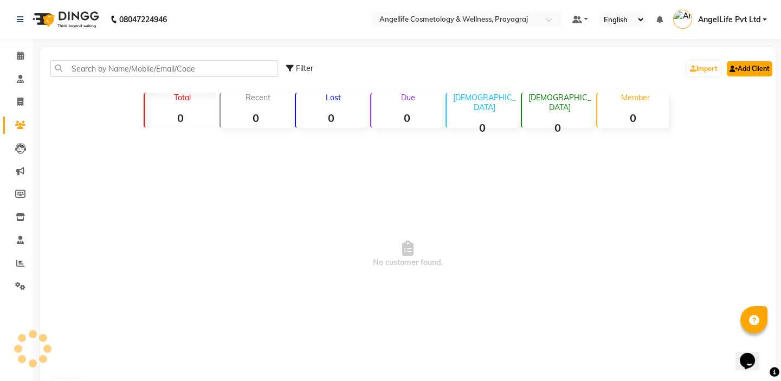
click at [742, 66] on link "Add Client" at bounding box center [749, 68] width 46 height 15
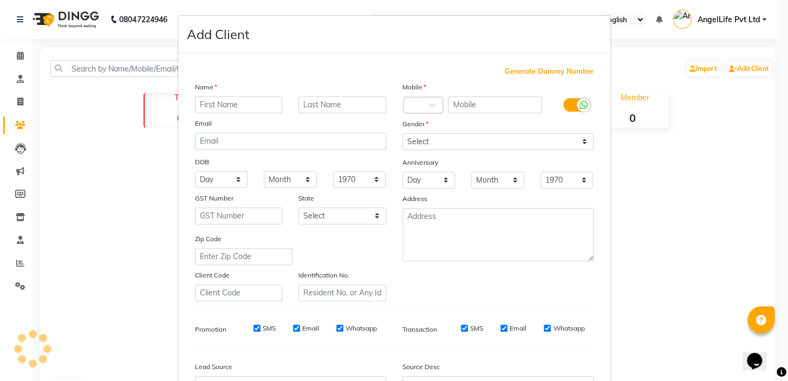
click at [231, 105] on input "text" at bounding box center [239, 104] width 88 height 17
type input "a"
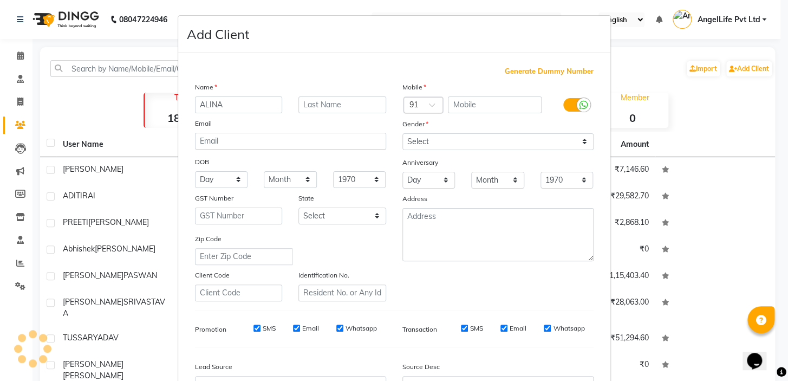
type input "ALINA"
click at [308, 103] on input "text" at bounding box center [342, 104] width 88 height 17
type input "IMTIAZ"
click at [492, 108] on input "text" at bounding box center [495, 104] width 94 height 17
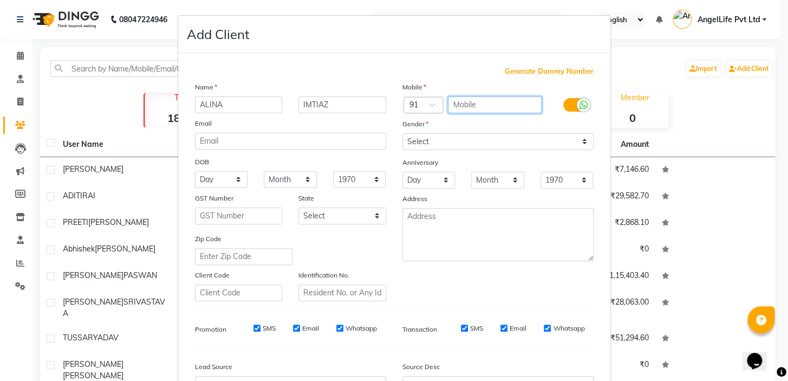
click at [492, 108] on input "text" at bounding box center [495, 104] width 94 height 17
type input "9793851755"
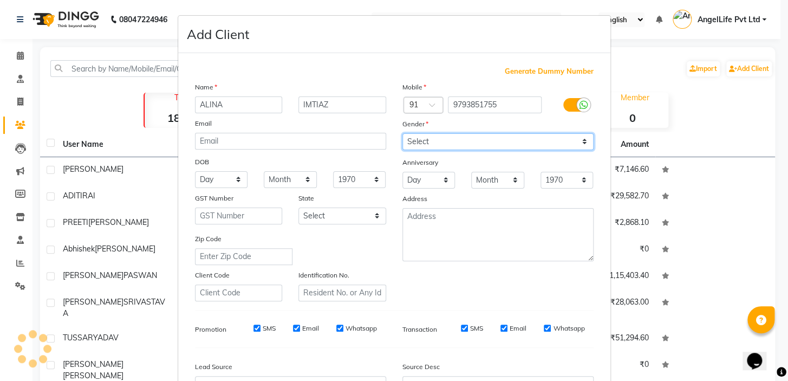
click at [491, 139] on select "Select [DEMOGRAPHIC_DATA] [DEMOGRAPHIC_DATA] Other Prefer Not To Say" at bounding box center [497, 141] width 191 height 17
select select "[DEMOGRAPHIC_DATA]"
click at [402, 133] on select "Select [DEMOGRAPHIC_DATA] [DEMOGRAPHIC_DATA] Other Prefer Not To Say" at bounding box center [497, 141] width 191 height 17
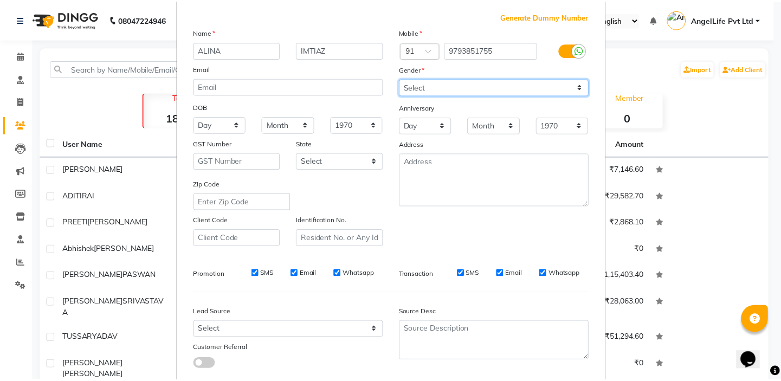
scroll to position [122, 0]
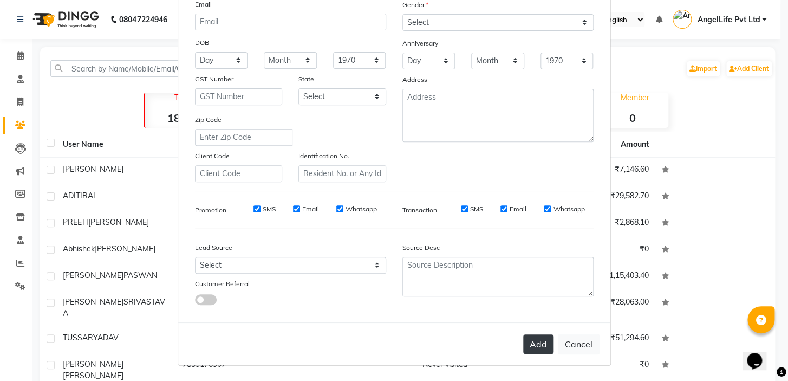
click at [538, 343] on button "Add" at bounding box center [538, 344] width 30 height 20
select select
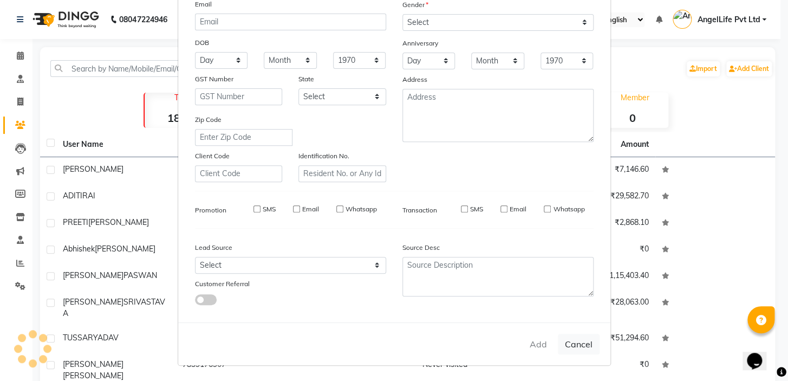
select select
checkbox input "false"
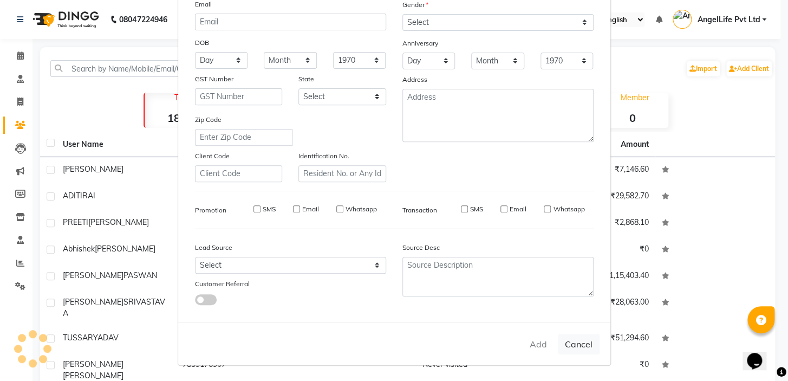
checkbox input "false"
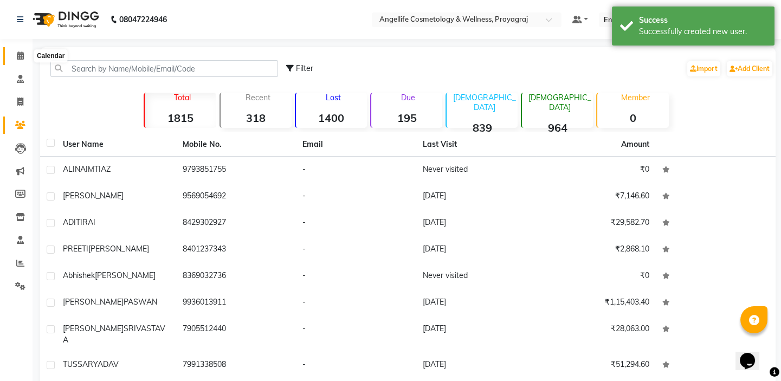
click at [20, 57] on icon at bounding box center [20, 55] width 7 height 8
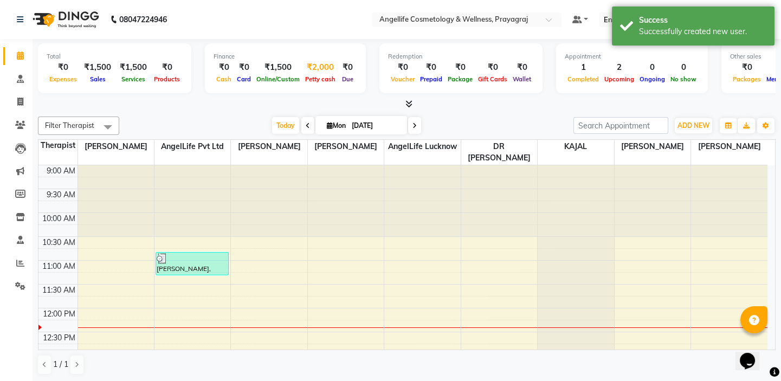
drag, startPoint x: 317, startPoint y: 72, endPoint x: 310, endPoint y: 69, distance: 7.5
click at [310, 69] on div "₹2,000" at bounding box center [320, 67] width 36 height 12
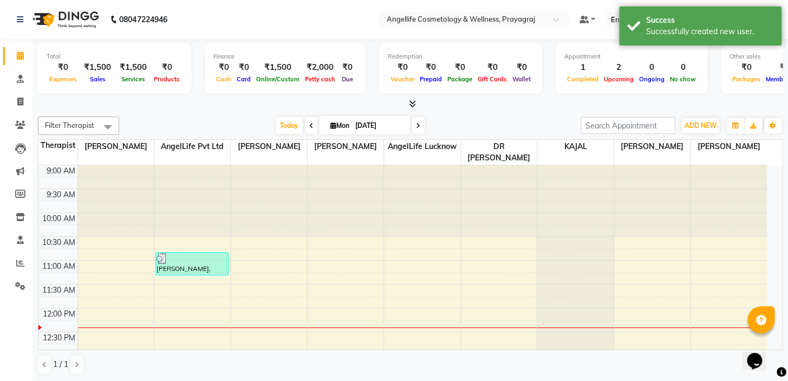
select select "3353"
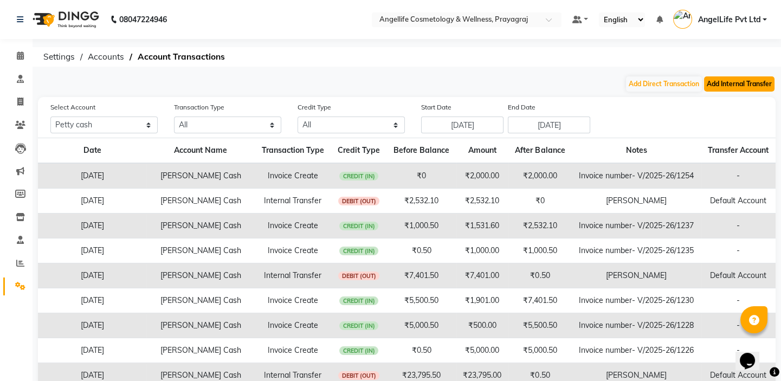
click at [743, 83] on button "Add Internal Transfer" at bounding box center [739, 83] width 70 height 15
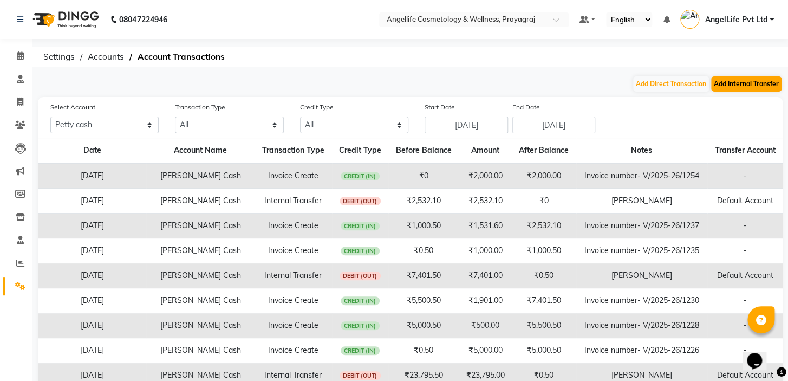
select select "internal transfer"
select select "3353"
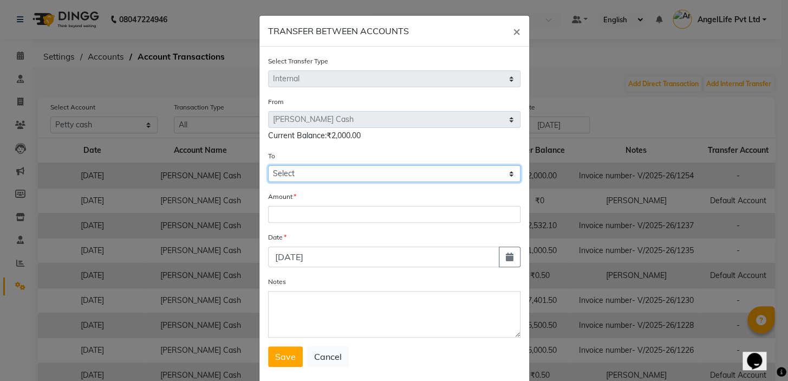
click at [315, 172] on select "Select [PERSON_NAME] Cash Default Account" at bounding box center [394, 173] width 252 height 17
select select "3354"
click at [268, 166] on select "Select [PERSON_NAME] Cash Default Account" at bounding box center [394, 173] width 252 height 17
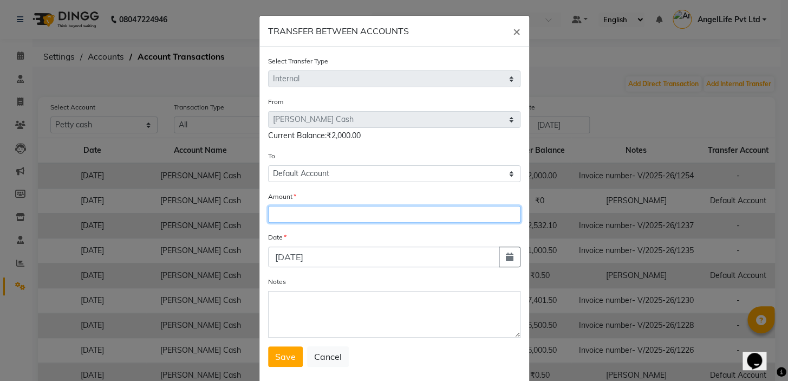
click at [319, 217] on input "number" at bounding box center [394, 214] width 252 height 17
type input "2000"
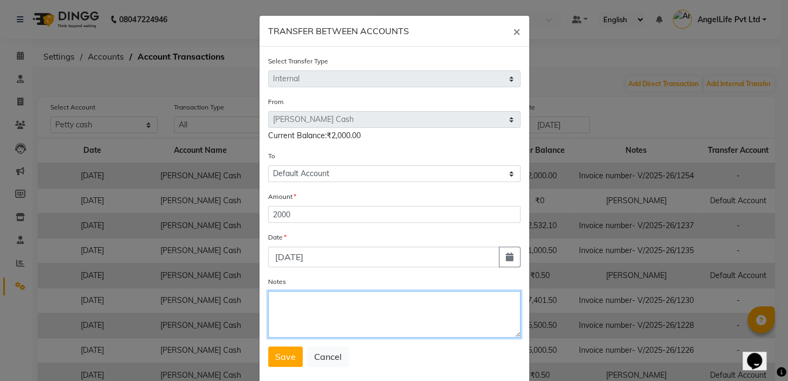
click at [303, 309] on textarea "Notes" at bounding box center [394, 314] width 252 height 47
click at [301, 309] on textarea "Notes" at bounding box center [394, 314] width 252 height 47
type textarea "I"
type textarea "[PERSON_NAME]"
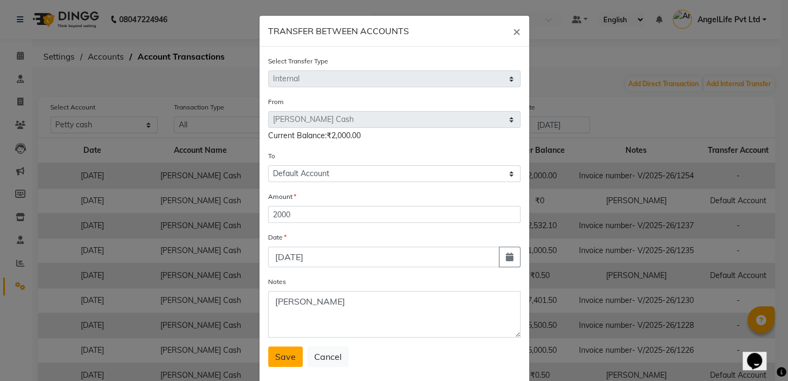
click at [283, 363] on button "Save" at bounding box center [285, 356] width 35 height 21
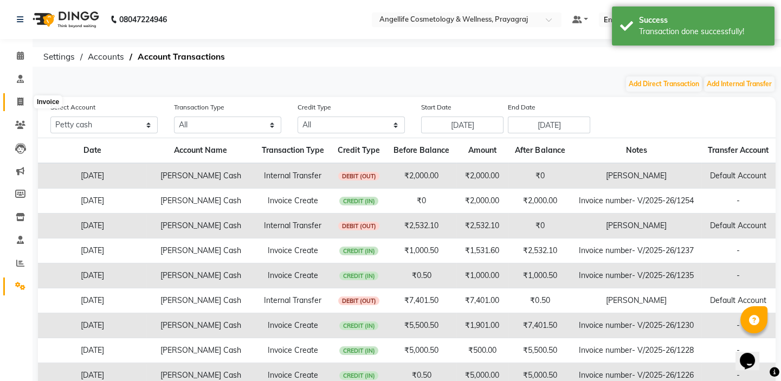
click at [18, 102] on icon at bounding box center [20, 102] width 6 height 8
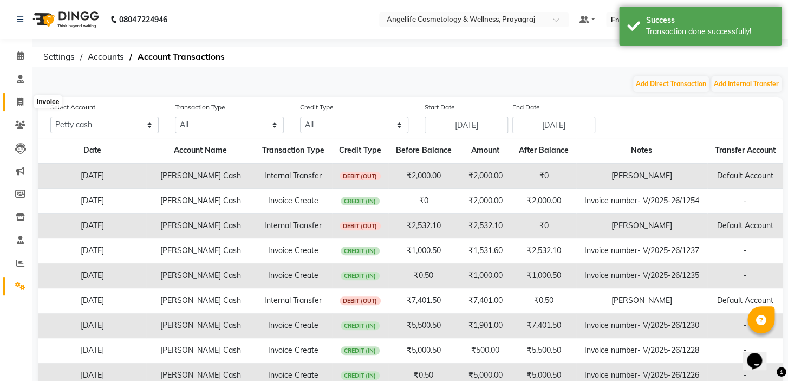
select select "4531"
select select "service"
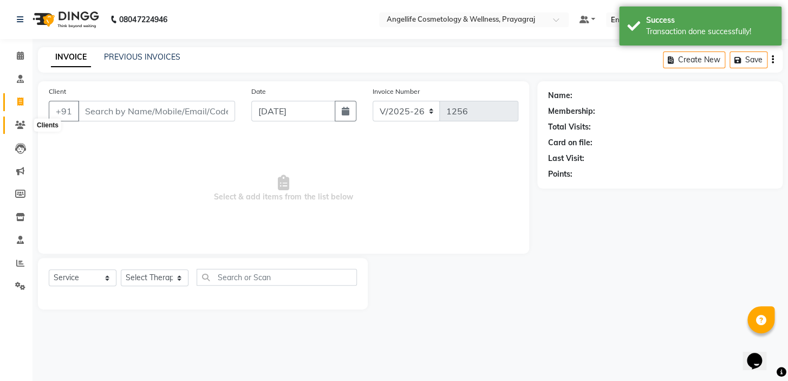
click at [22, 130] on span at bounding box center [20, 125] width 19 height 12
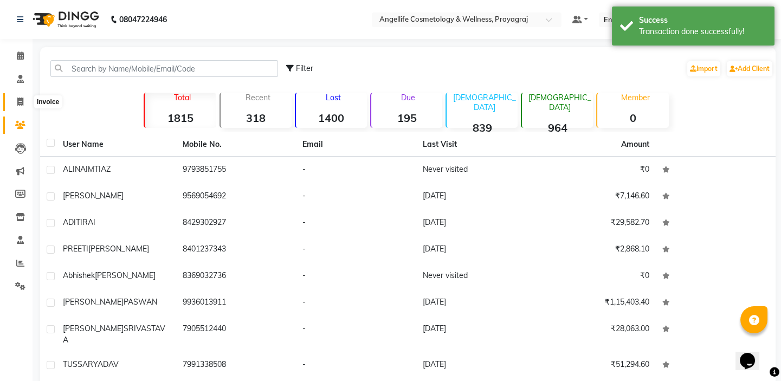
click at [20, 102] on icon at bounding box center [20, 102] width 6 height 8
select select "service"
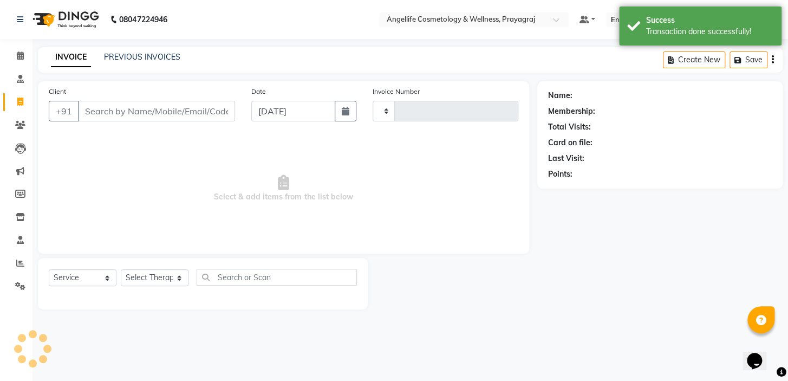
type input "1256"
select select "4531"
click at [20, 55] on icon at bounding box center [20, 55] width 7 height 8
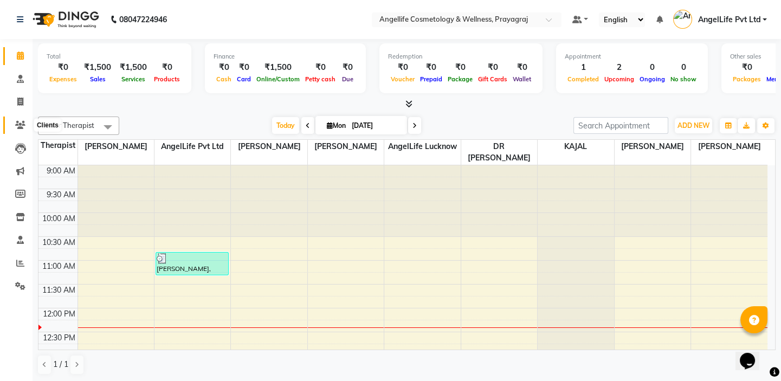
click at [21, 128] on icon at bounding box center [20, 125] width 10 height 8
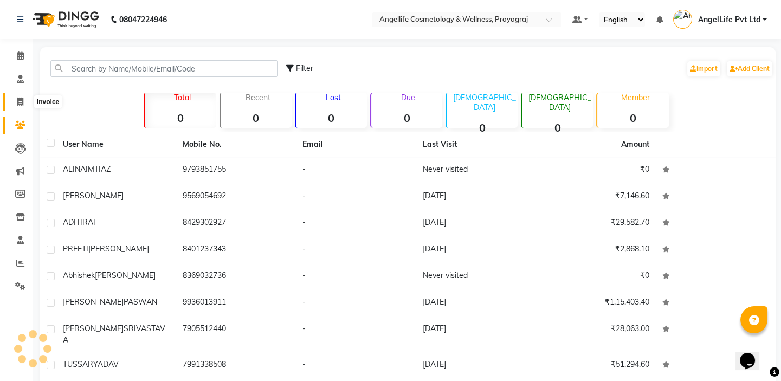
click at [21, 103] on icon at bounding box center [20, 102] width 6 height 8
select select "service"
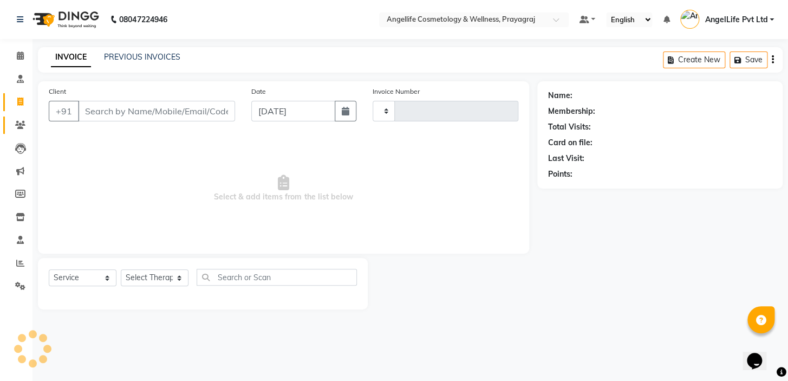
type input "1256"
select select "4531"
click at [24, 124] on icon at bounding box center [20, 125] width 10 height 8
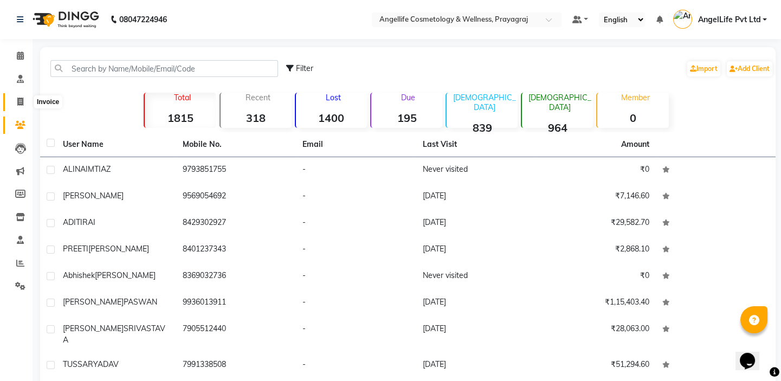
click at [17, 103] on icon at bounding box center [20, 102] width 6 height 8
select select "service"
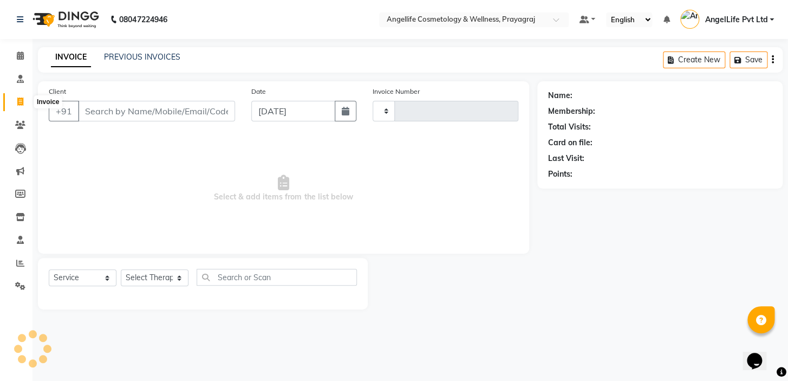
type input "1256"
select select "4531"
click at [21, 54] on icon at bounding box center [20, 55] width 7 height 8
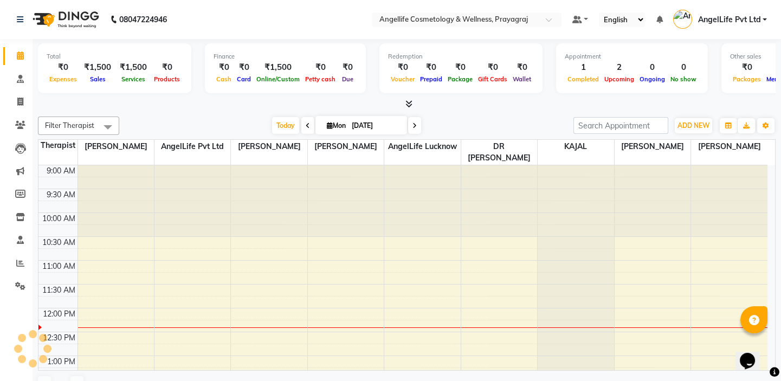
scroll to position [142, 0]
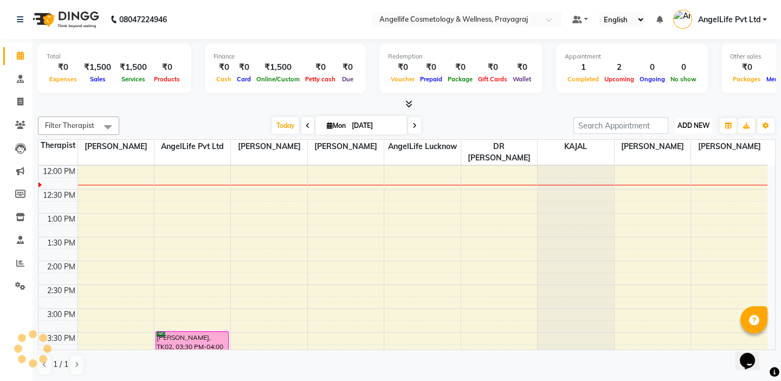
click at [686, 126] on span "ADD NEW" at bounding box center [693, 125] width 32 height 8
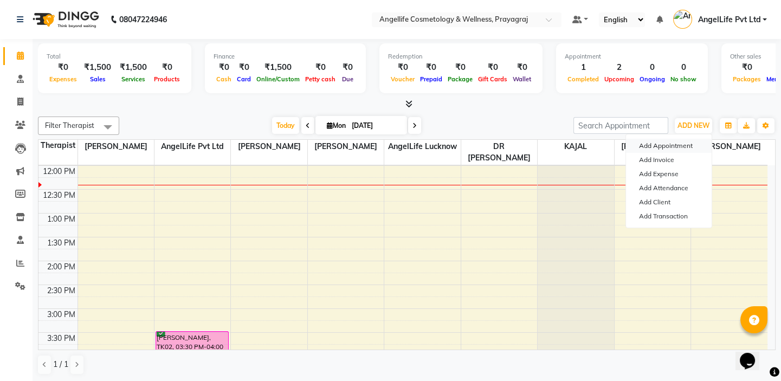
click at [658, 140] on button "Add Appointment" at bounding box center [669, 146] width 86 height 14
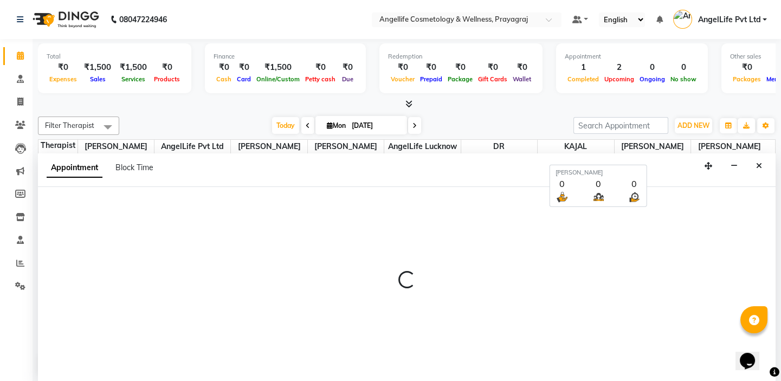
scroll to position [0, 0]
select select "600"
select select "tentative"
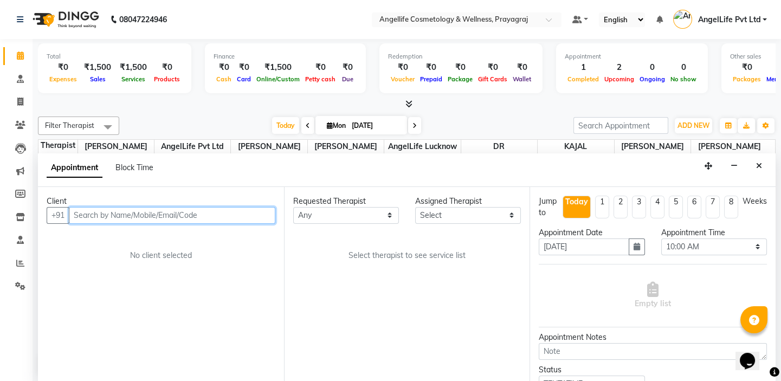
click at [103, 212] on input "text" at bounding box center [172, 215] width 206 height 17
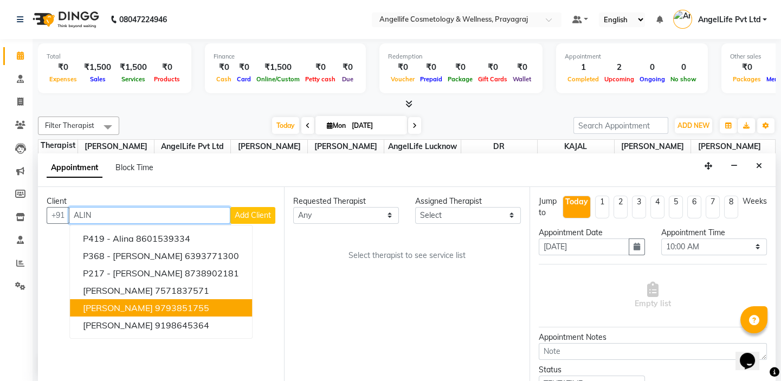
click at [155, 307] on ngb-highlight "9793851755" at bounding box center [182, 307] width 54 height 11
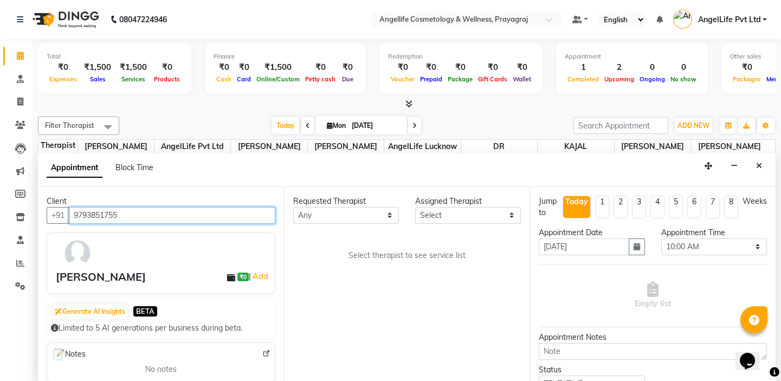
type input "9793851755"
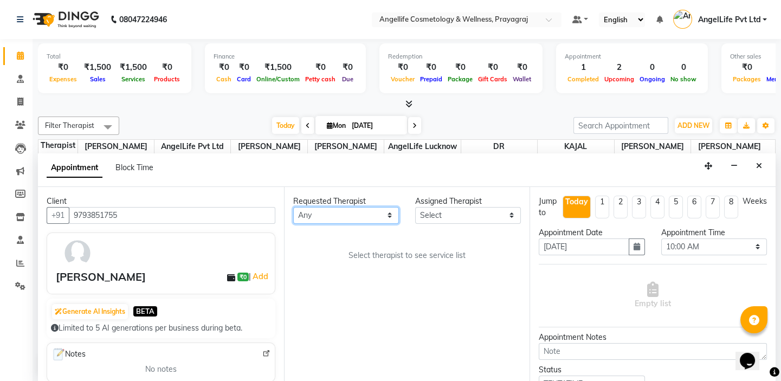
click at [356, 211] on select "Any AngelLife Lucknow AngelLife Pvt Ltd DR [PERSON_NAME] [PERSON_NAME] [PERSON_…" at bounding box center [346, 215] width 106 height 17
select select "26653"
click at [293, 207] on select "Any AngelLife Lucknow AngelLife Pvt Ltd DR [PERSON_NAME] [PERSON_NAME] [PERSON_…" at bounding box center [346, 215] width 106 height 17
select select "26653"
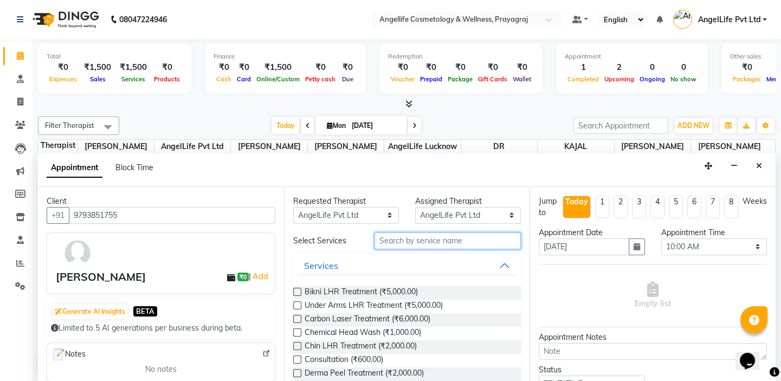
click at [438, 242] on input "text" at bounding box center [447, 240] width 146 height 17
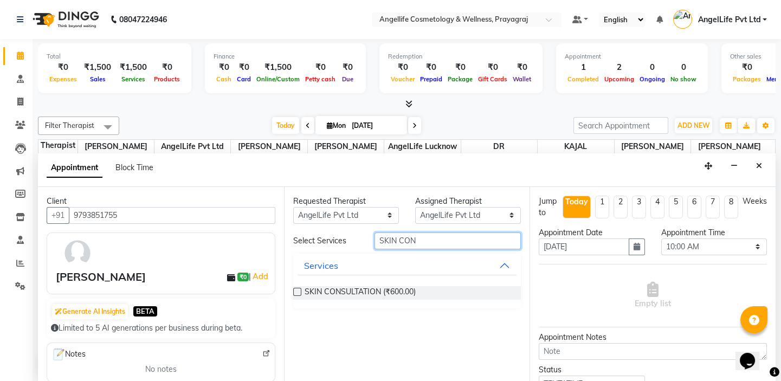
type input "SKIN CON"
click at [294, 291] on label at bounding box center [297, 292] width 8 height 8
click at [294, 291] on input "checkbox" at bounding box center [296, 292] width 7 height 7
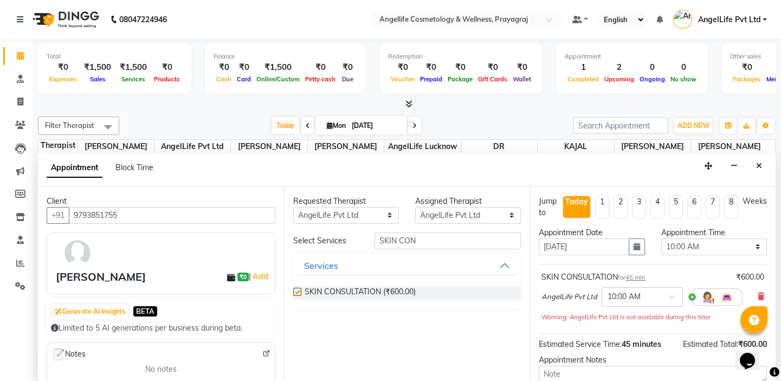
checkbox input "false"
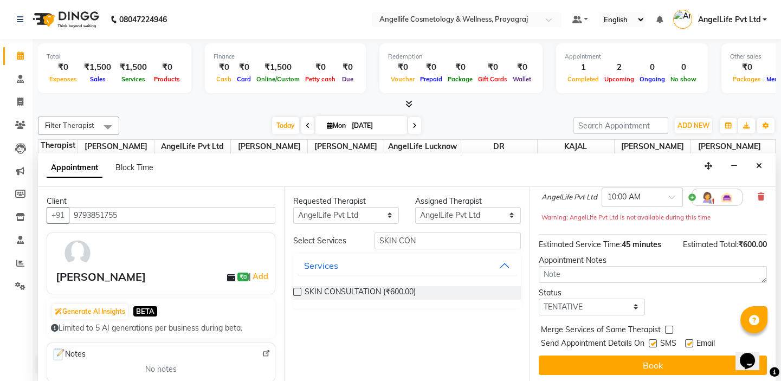
scroll to position [101, 0]
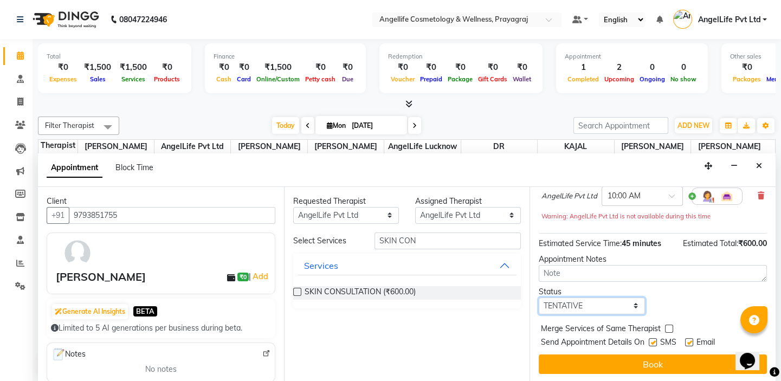
click at [616, 303] on select "Select TENTATIVE CONFIRM CHECK-IN UPCOMING" at bounding box center [591, 305] width 106 height 17
select select "confirm booking"
click at [538, 297] on select "Select TENTATIVE CONFIRM CHECK-IN UPCOMING" at bounding box center [591, 305] width 106 height 17
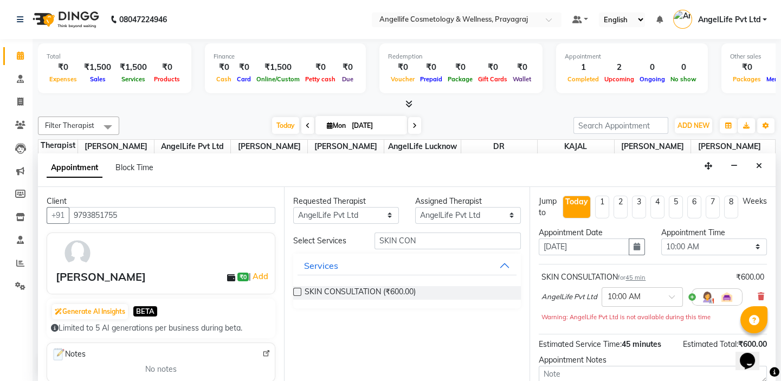
scroll to position [0, 0]
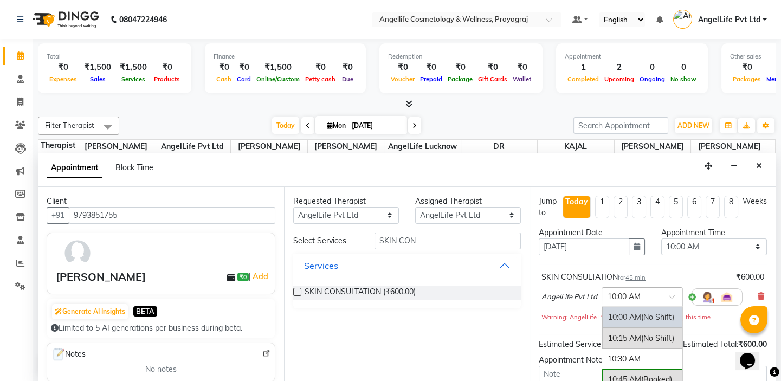
click at [673, 297] on span at bounding box center [675, 299] width 14 height 11
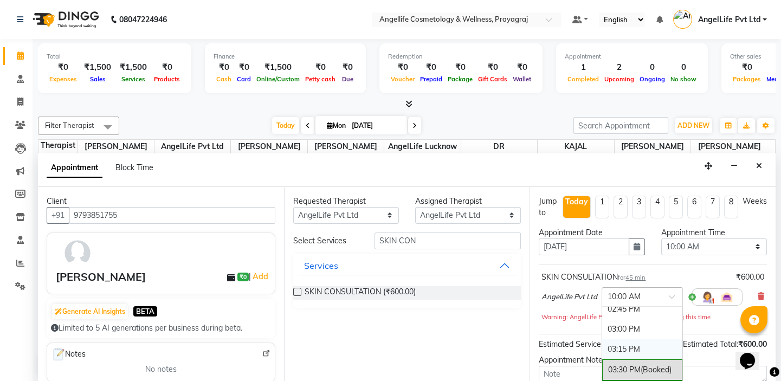
scroll to position [443, 0]
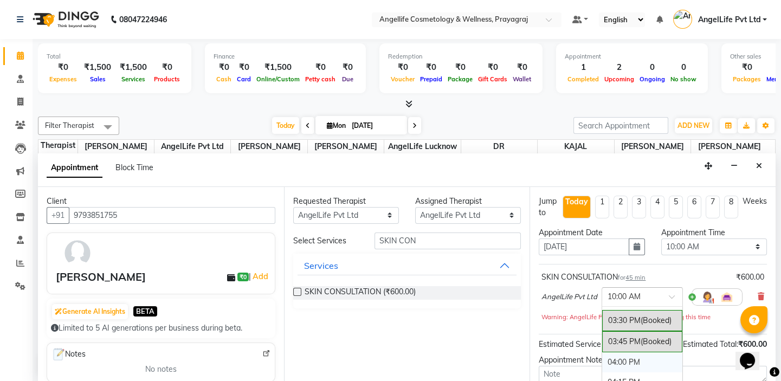
click at [648, 358] on div "04:00 PM" at bounding box center [642, 362] width 80 height 20
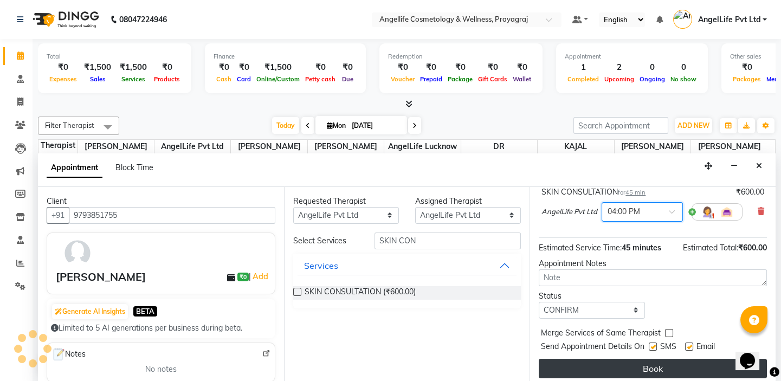
scroll to position [89, 0]
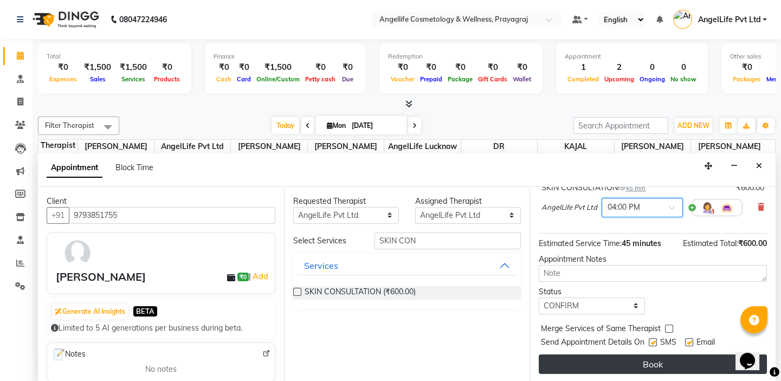
click at [648, 364] on button "Book" at bounding box center [652, 364] width 228 height 20
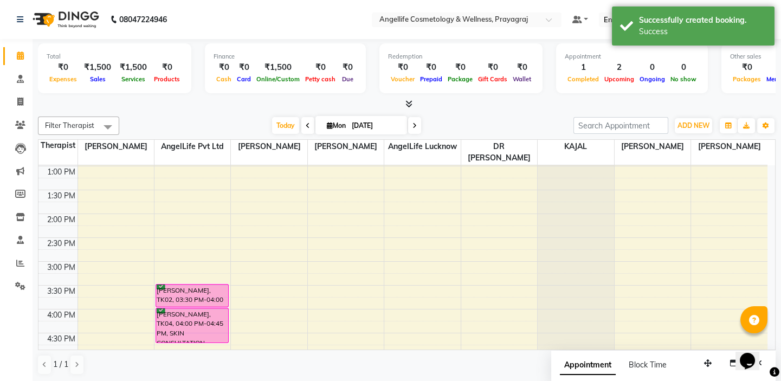
scroll to position [91, 0]
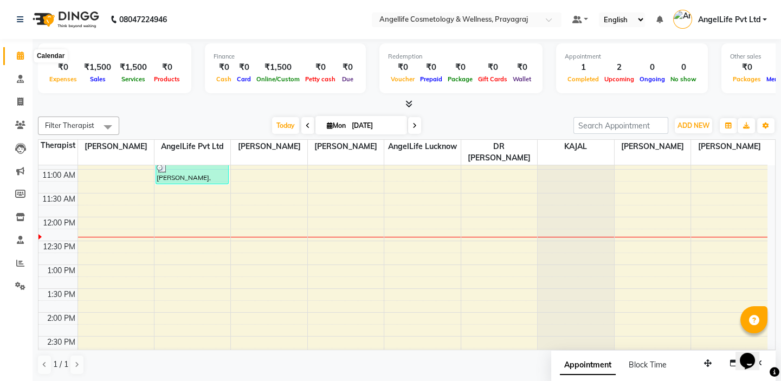
click at [17, 59] on span at bounding box center [20, 56] width 19 height 12
click at [21, 99] on icon at bounding box center [20, 102] width 6 height 8
select select "service"
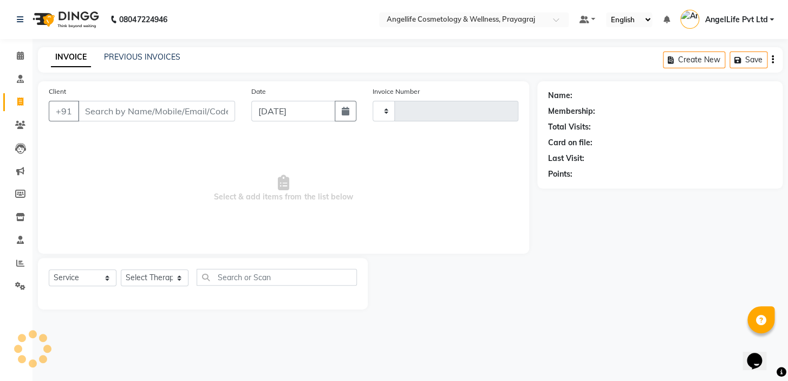
type input "1256"
select select "4531"
click at [132, 57] on link "PREVIOUS INVOICES" at bounding box center [142, 57] width 76 height 10
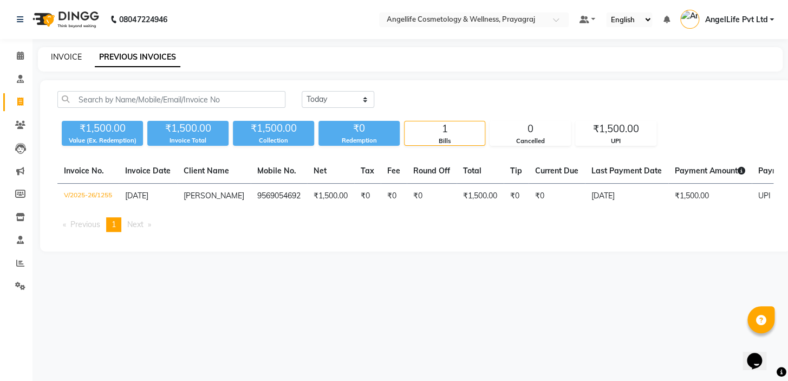
click at [64, 55] on link "INVOICE" at bounding box center [66, 57] width 31 height 10
select select "service"
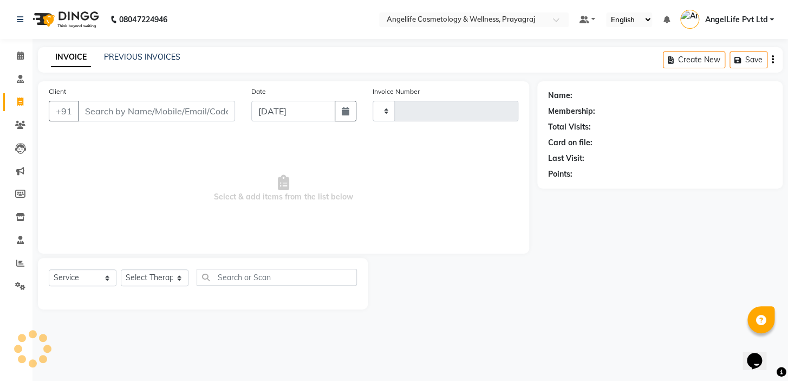
type input "1256"
select select "4531"
click at [129, 58] on link "PREVIOUS INVOICES" at bounding box center [142, 57] width 76 height 10
